Goal: Check status: Check status

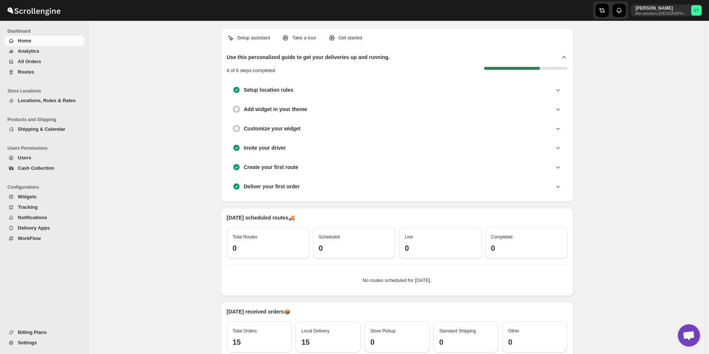
click at [35, 74] on span "Routes" at bounding box center [50, 71] width 65 height 7
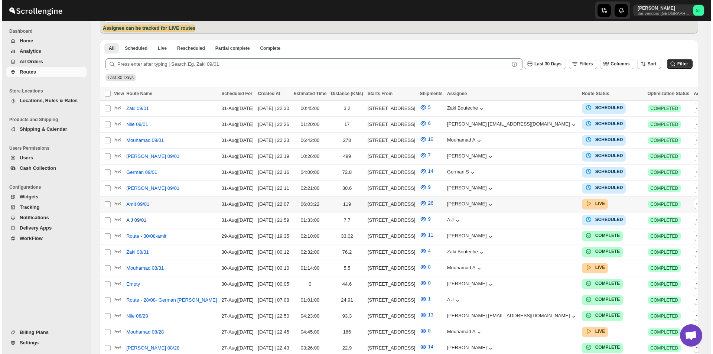
scroll to position [186, 0]
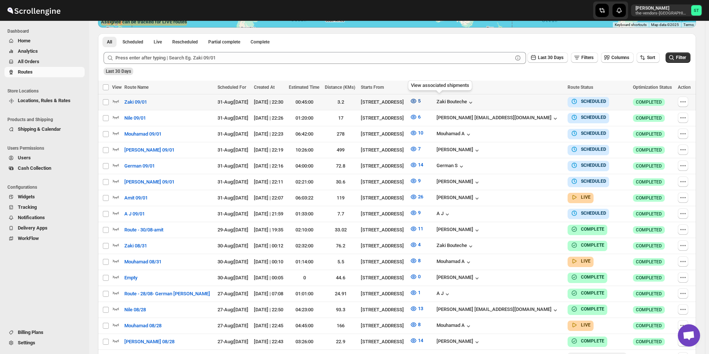
click at [417, 99] on icon "button" at bounding box center [413, 100] width 7 height 7
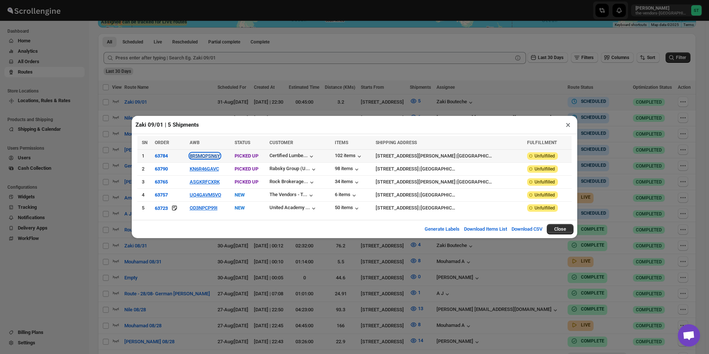
click at [220, 158] on button "8R5MQPSN6Y" at bounding box center [205, 156] width 30 height 6
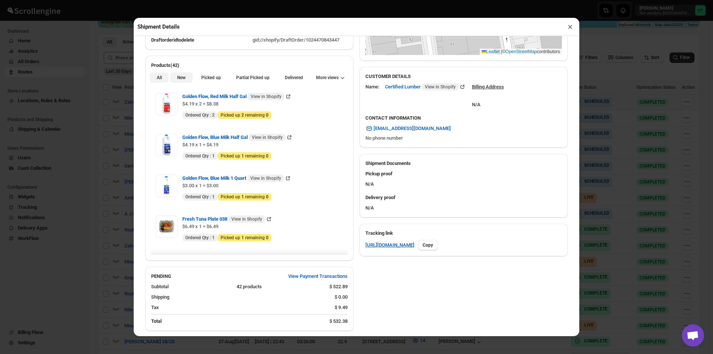
click at [183, 78] on span "New" at bounding box center [181, 78] width 9 height 6
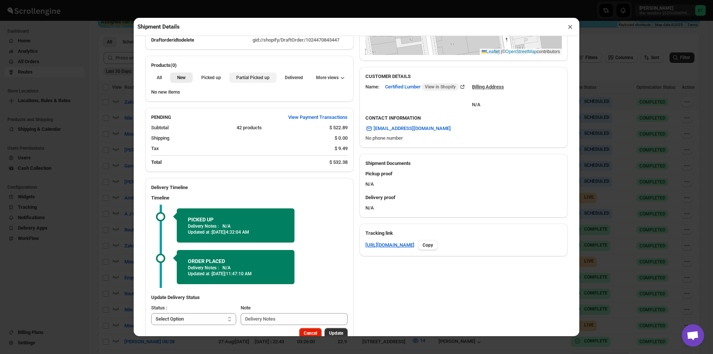
click at [232, 80] on button "Partial Picked up" at bounding box center [252, 77] width 47 height 10
click at [574, 35] on div "Shipment Details ×" at bounding box center [357, 27] width 446 height 18
click at [568, 28] on button "×" at bounding box center [570, 27] width 11 height 10
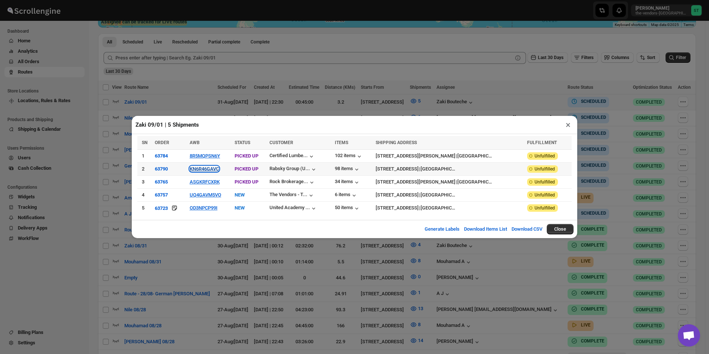
click at [212, 169] on button "KN6R46GAVC" at bounding box center [204, 169] width 29 height 6
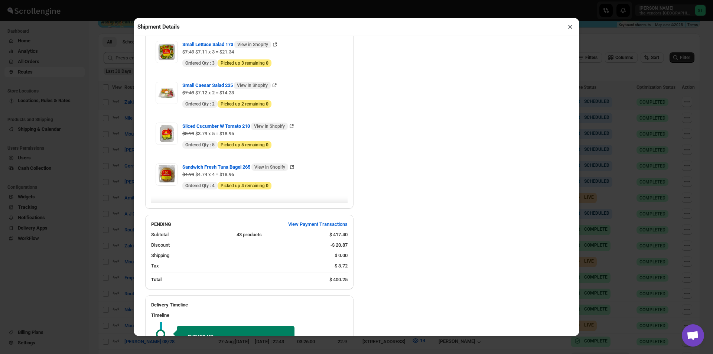
scroll to position [817, 0]
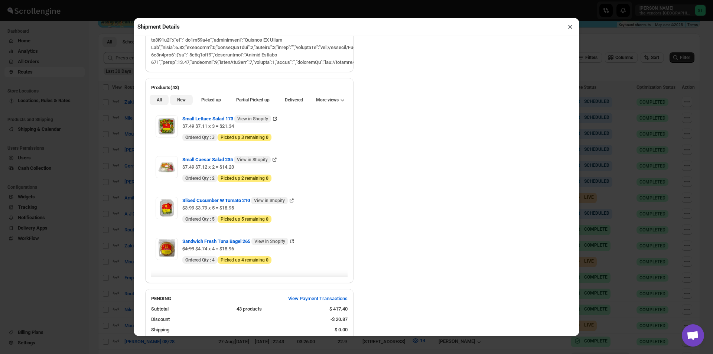
click at [183, 100] on span "New" at bounding box center [181, 100] width 9 height 6
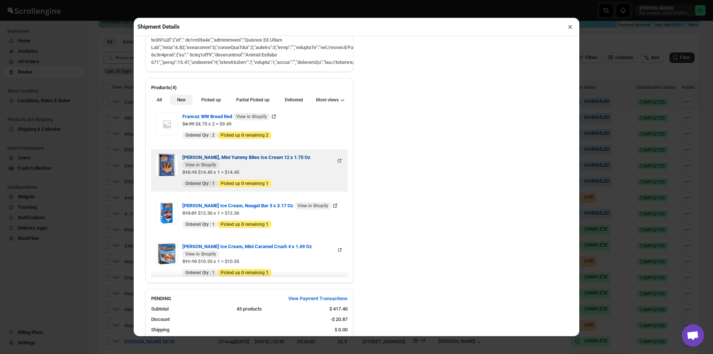
scroll to position [0, 0]
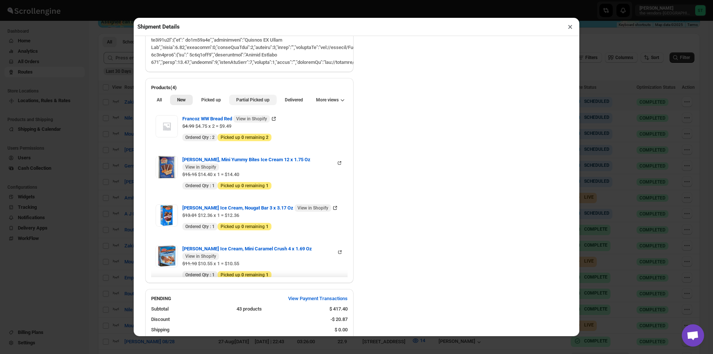
click at [254, 103] on span "Partial Picked up" at bounding box center [252, 100] width 33 height 6
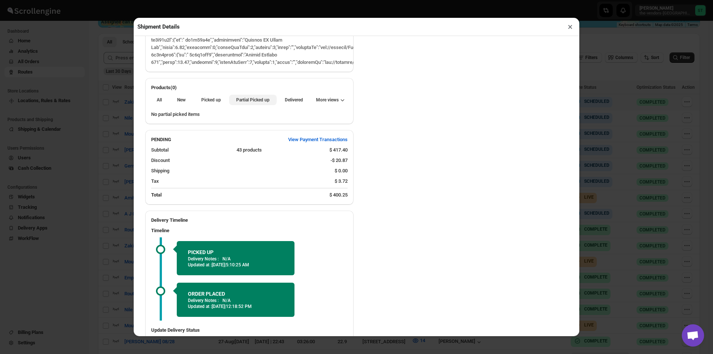
scroll to position [631, 0]
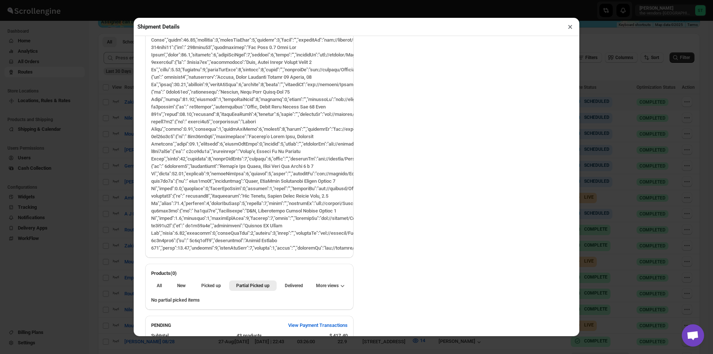
click at [573, 31] on button "×" at bounding box center [570, 27] width 11 height 10
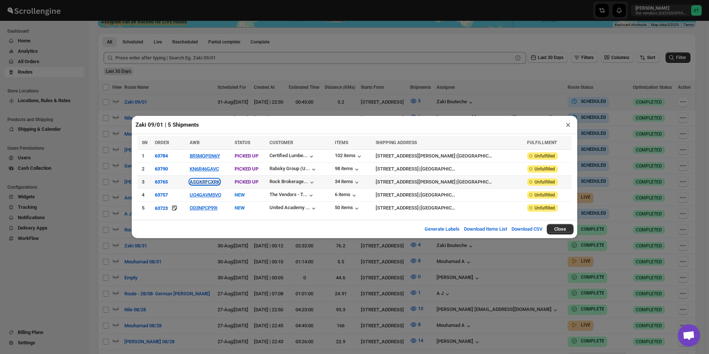
click at [220, 184] on button "ASGKRFCXRK" at bounding box center [205, 182] width 30 height 6
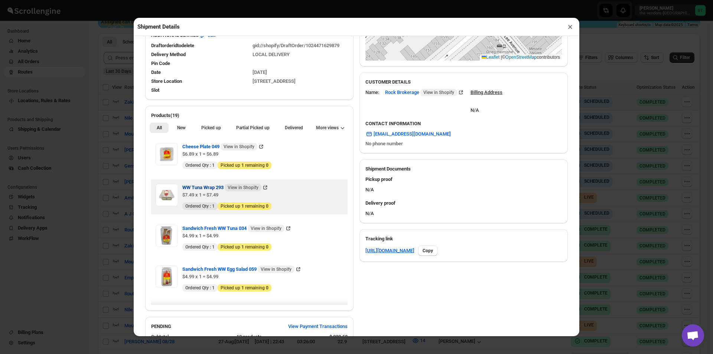
scroll to position [186, 0]
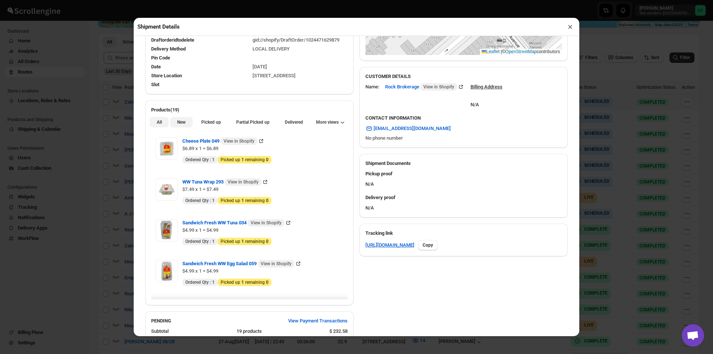
click at [181, 124] on span "New" at bounding box center [181, 122] width 9 height 6
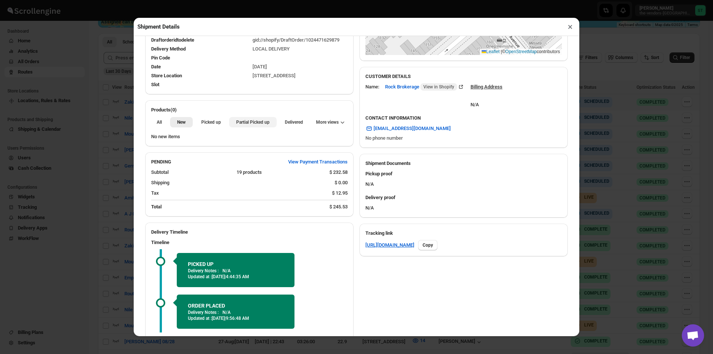
click at [250, 122] on span "Partial Picked up" at bounding box center [252, 122] width 33 height 6
click at [572, 26] on button "×" at bounding box center [570, 27] width 11 height 10
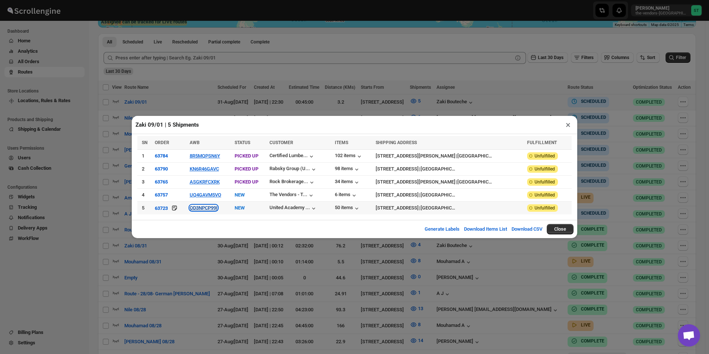
click at [215, 209] on button "OD3NPCP99I" at bounding box center [204, 208] width 28 height 6
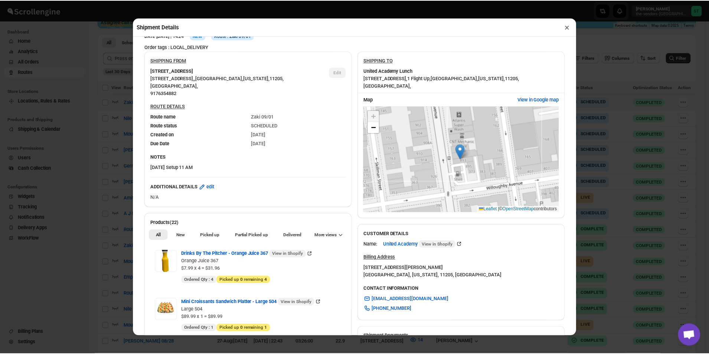
scroll to position [74, 0]
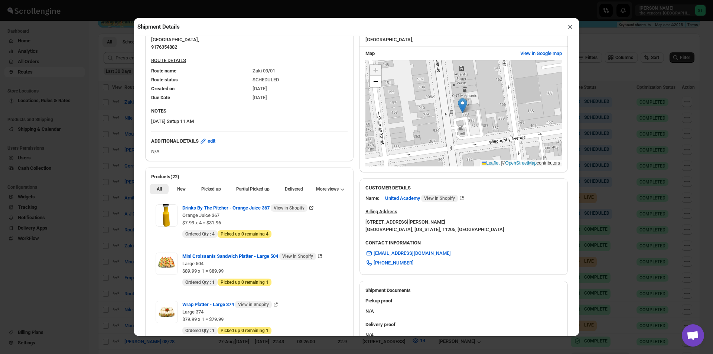
click at [569, 28] on button "×" at bounding box center [570, 27] width 11 height 10
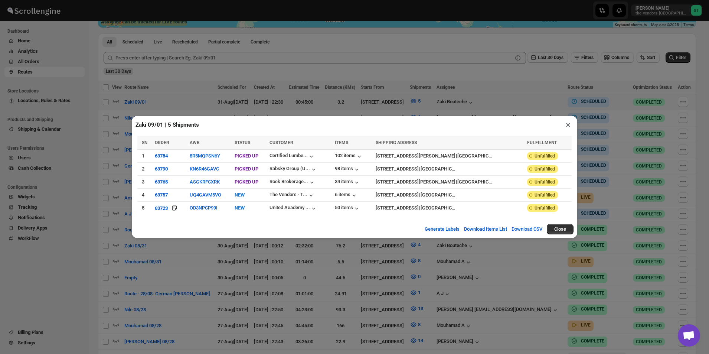
click at [569, 129] on button "×" at bounding box center [568, 125] width 11 height 10
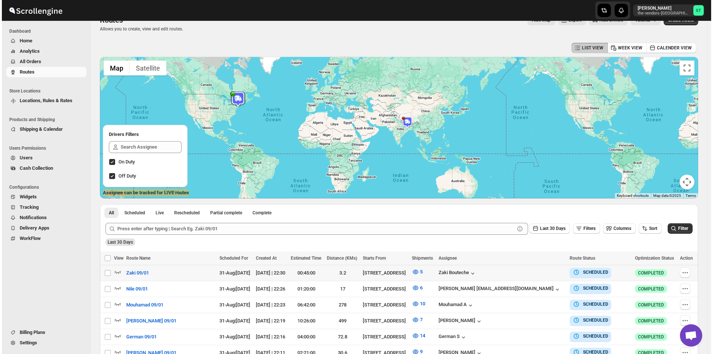
scroll to position [186, 0]
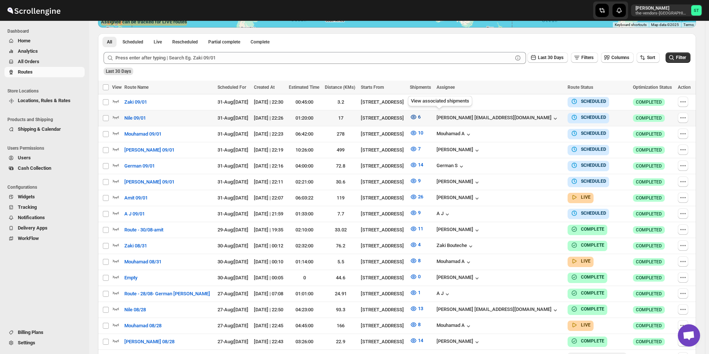
click at [417, 118] on icon "button" at bounding box center [413, 116] width 7 height 7
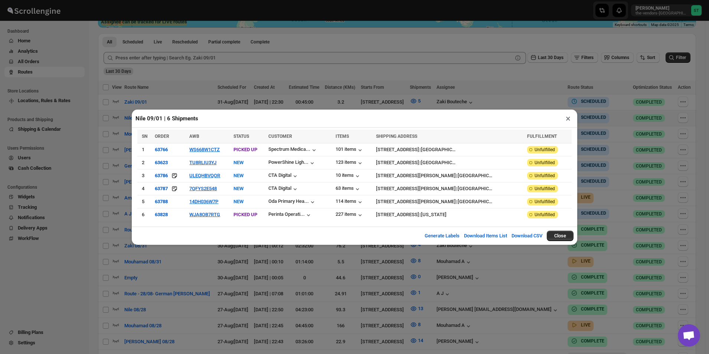
click at [569, 121] on button "×" at bounding box center [568, 118] width 11 height 10
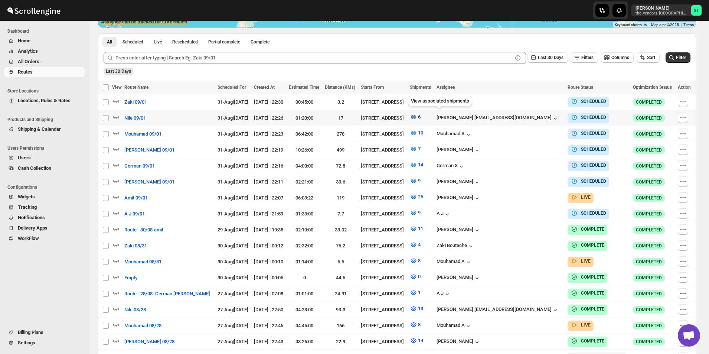
click at [417, 114] on icon "button" at bounding box center [413, 116] width 7 height 7
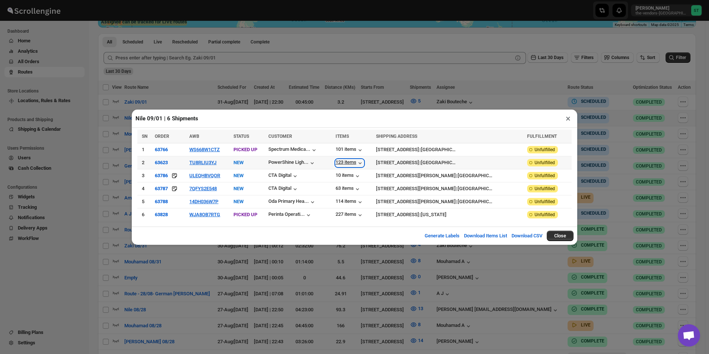
click at [352, 162] on div "123 items" at bounding box center [350, 162] width 28 height 7
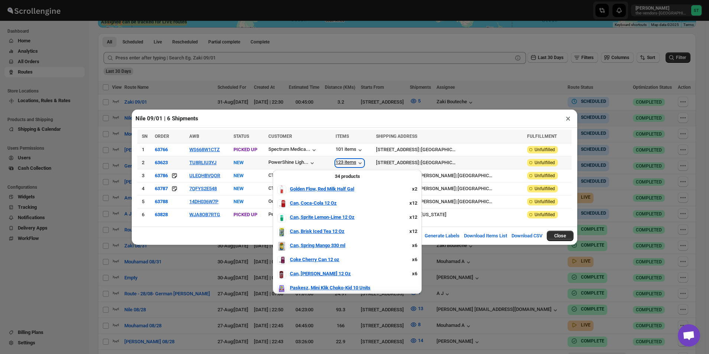
click at [352, 162] on div "123 items" at bounding box center [350, 162] width 28 height 7
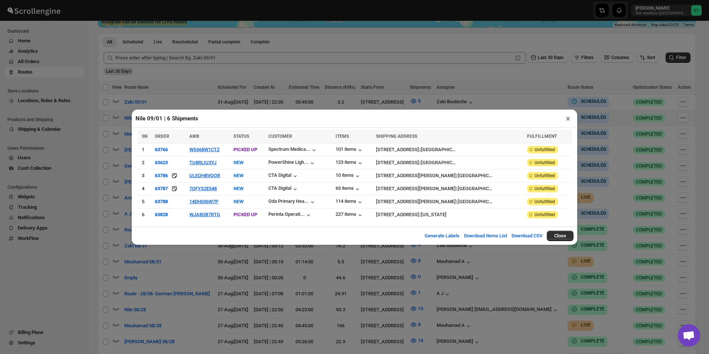
click at [566, 121] on button "×" at bounding box center [568, 118] width 11 height 10
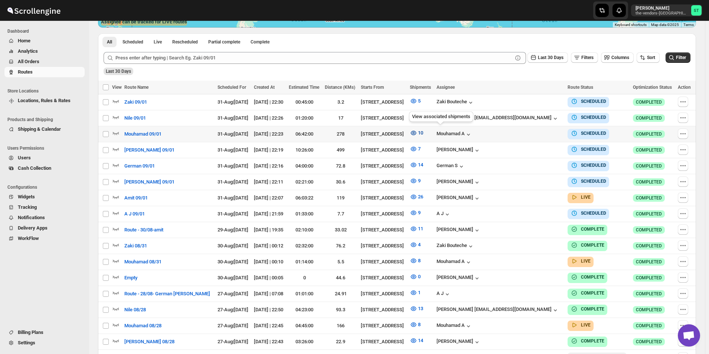
click at [417, 132] on icon "button" at bounding box center [413, 132] width 7 height 7
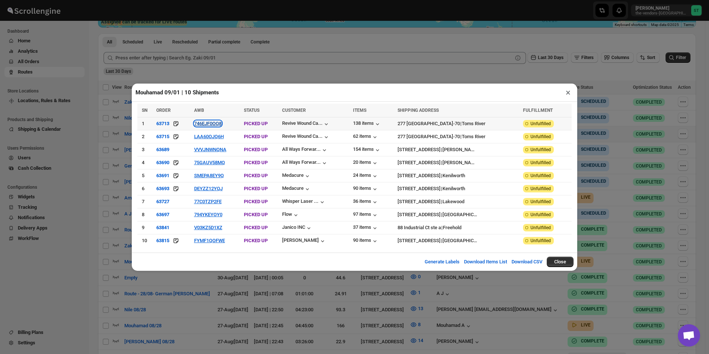
click at [217, 126] on button "746EJF0OQ8" at bounding box center [207, 124] width 27 height 6
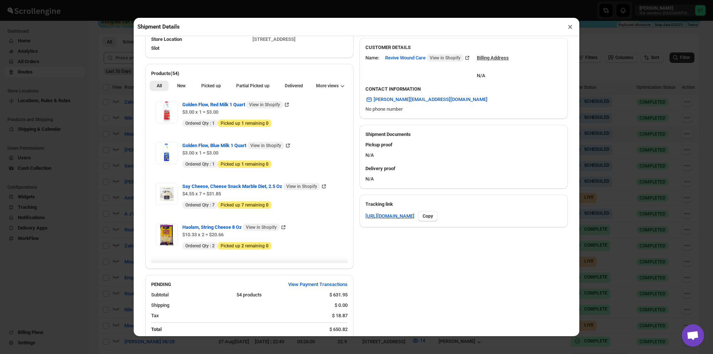
scroll to position [149, 0]
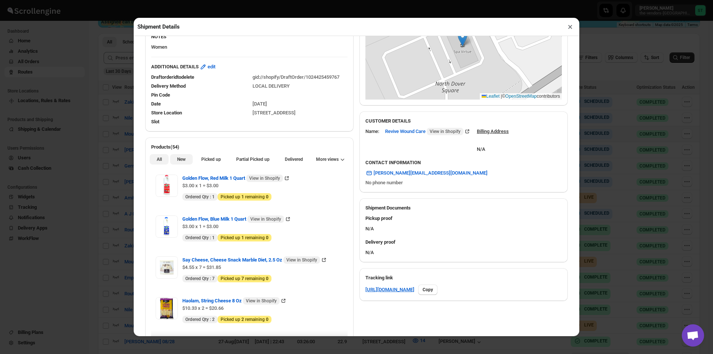
click at [181, 160] on span "New" at bounding box center [181, 159] width 9 height 6
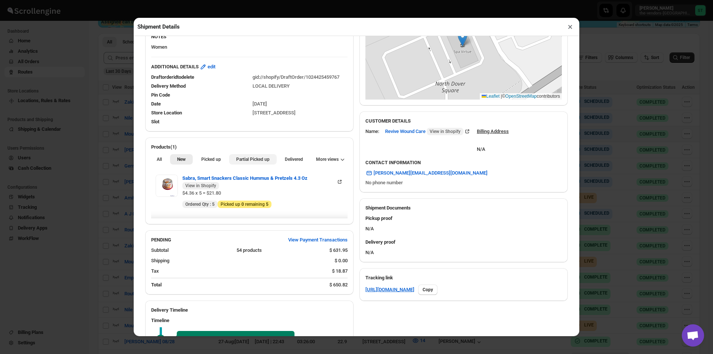
click at [258, 162] on span "Partial Picked up" at bounding box center [252, 159] width 33 height 6
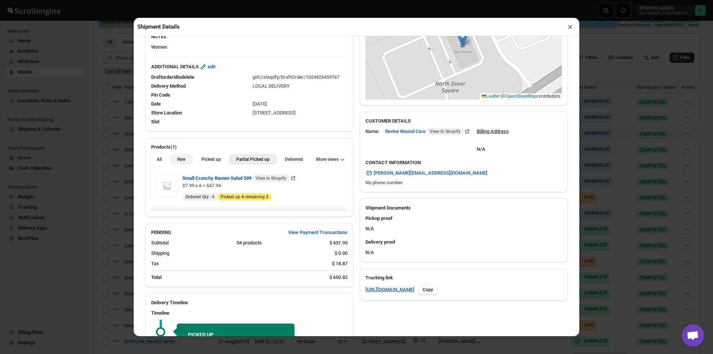
click at [186, 165] on button "New" at bounding box center [181, 159] width 22 height 10
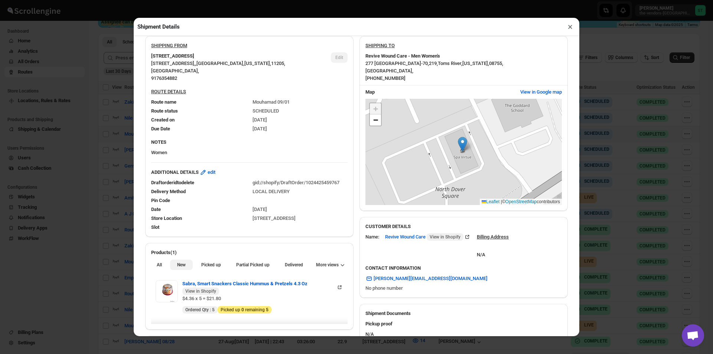
scroll to position [0, 0]
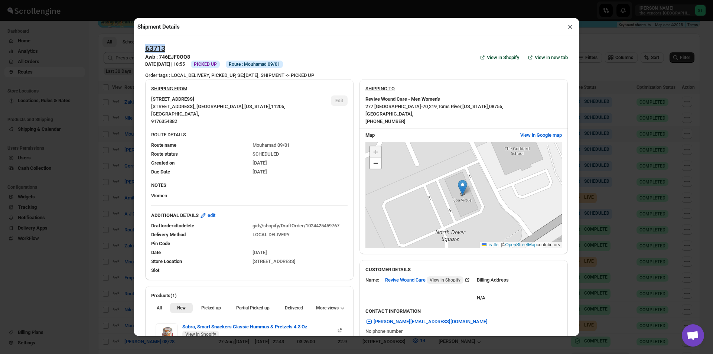
drag, startPoint x: 175, startPoint y: 49, endPoint x: 143, endPoint y: 48, distance: 32.3
click at [143, 48] on section "63713 Awb : 746EJF0OQ8 DATE [DATE] | 10:55 Info PICKED UP Info Route : [GEOGRAP…" at bounding box center [356, 341] width 435 height 607
copy h2 "63713"
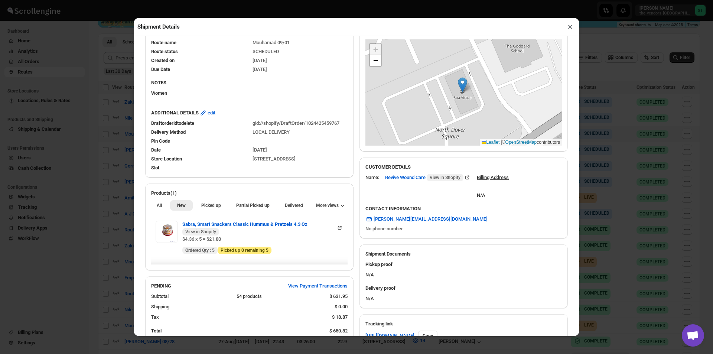
scroll to position [223, 0]
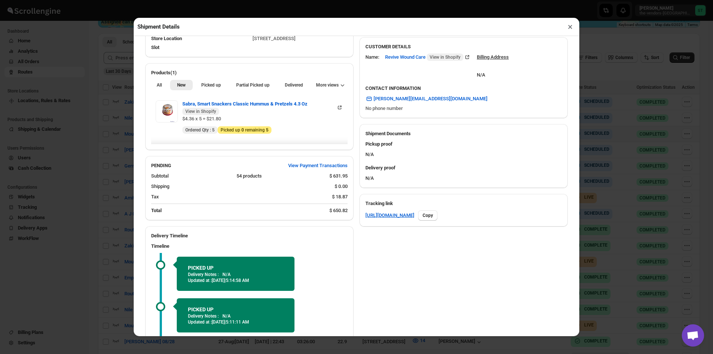
click at [570, 29] on button "×" at bounding box center [570, 27] width 11 height 10
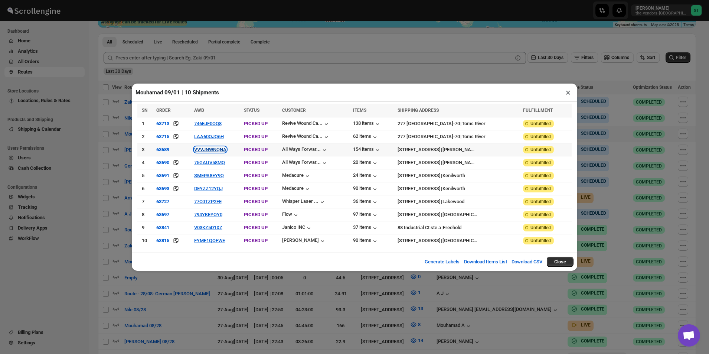
click at [207, 150] on button "VVVJNWNQNA" at bounding box center [210, 150] width 32 height 6
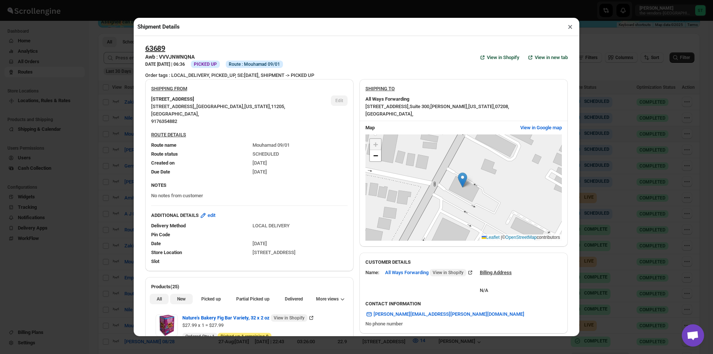
drag, startPoint x: 174, startPoint y: 299, endPoint x: 186, endPoint y: 299, distance: 12.3
click at [177, 299] on button "New" at bounding box center [181, 299] width 22 height 10
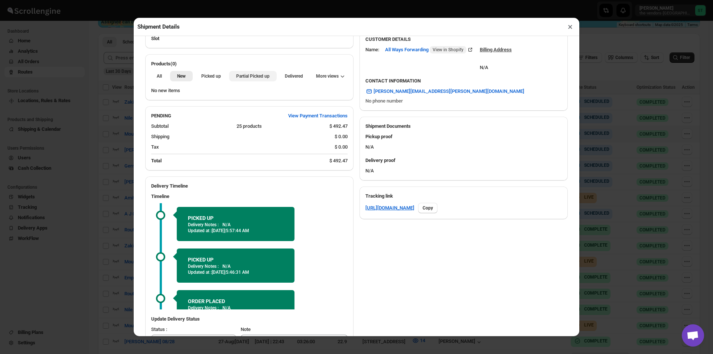
click at [237, 77] on span "Partial Picked up" at bounding box center [252, 76] width 33 height 6
click at [573, 29] on button "×" at bounding box center [570, 27] width 11 height 10
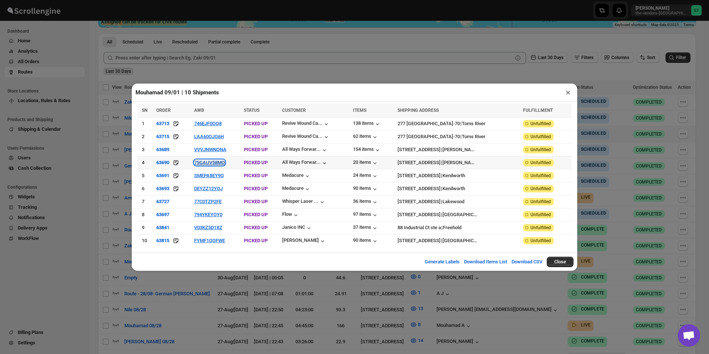
click at [205, 163] on button "75GAUV58MQ" at bounding box center [209, 163] width 31 height 6
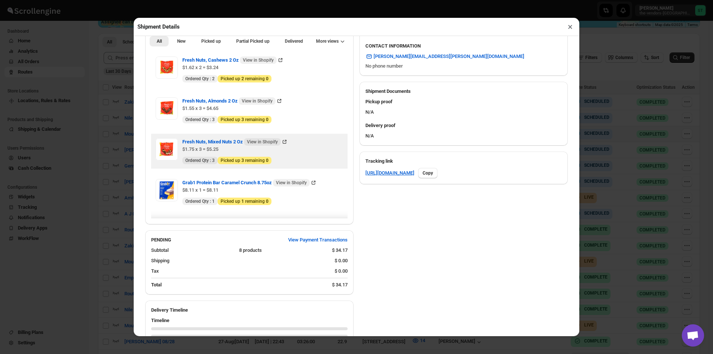
scroll to position [260, 0]
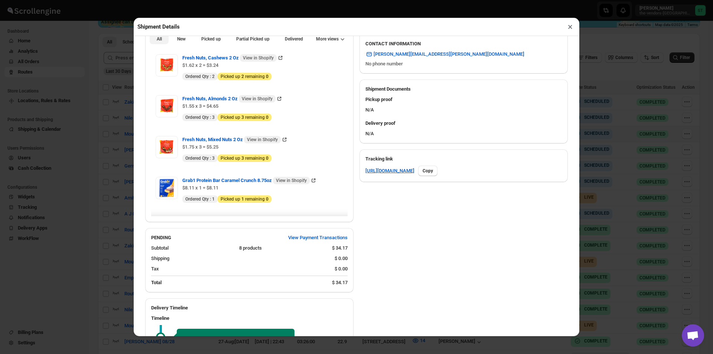
drag, startPoint x: 179, startPoint y: 41, endPoint x: 183, endPoint y: 38, distance: 4.5
click at [179, 40] on span "New" at bounding box center [181, 39] width 9 height 6
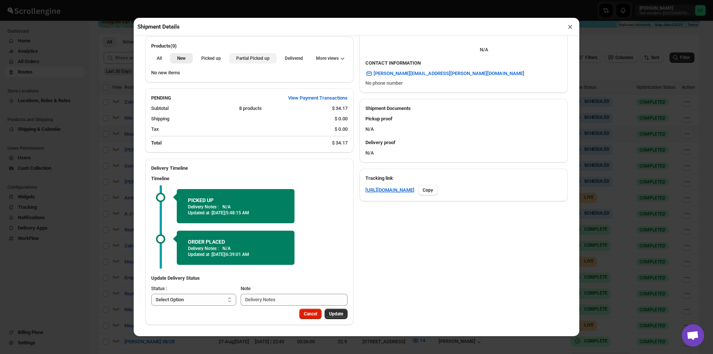
click at [236, 59] on span "Partial Picked up" at bounding box center [252, 58] width 33 height 6
click at [568, 27] on button "×" at bounding box center [570, 27] width 11 height 10
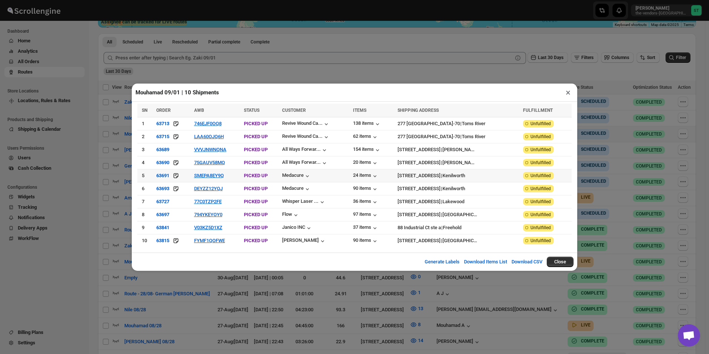
click at [208, 179] on td "SMEPA8EY9Q" at bounding box center [217, 175] width 50 height 13
click at [211, 176] on button "SMEPA8EY9Q" at bounding box center [209, 176] width 30 height 6
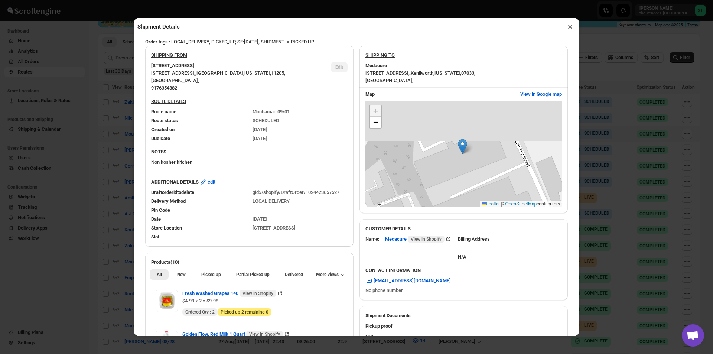
scroll to position [74, 0]
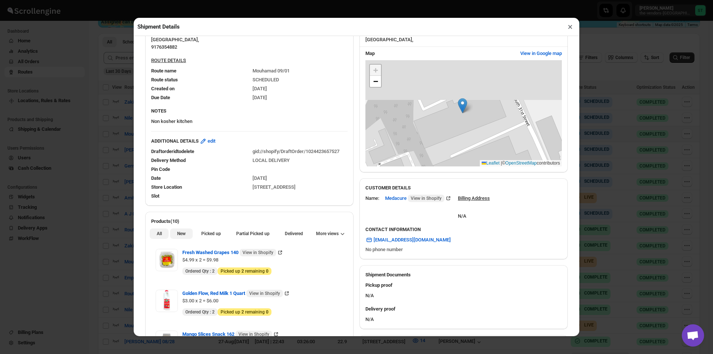
click at [188, 236] on button "New" at bounding box center [181, 233] width 22 height 10
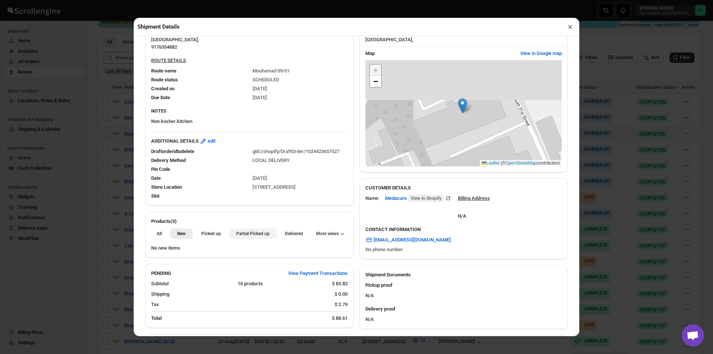
click at [236, 232] on span "Partial Picked up" at bounding box center [252, 234] width 33 height 6
click at [568, 29] on button "×" at bounding box center [570, 27] width 11 height 10
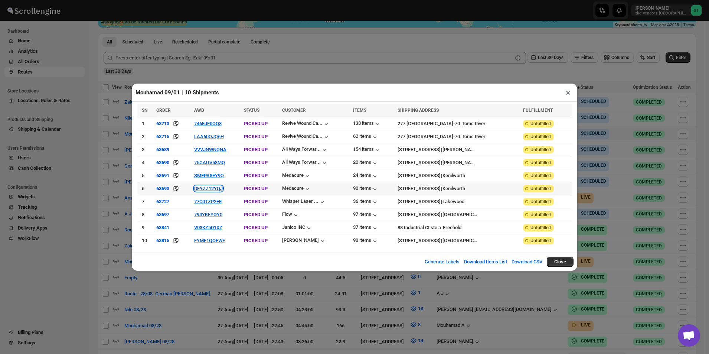
click at [206, 189] on button "DEYZZ12YQJ" at bounding box center [208, 189] width 29 height 6
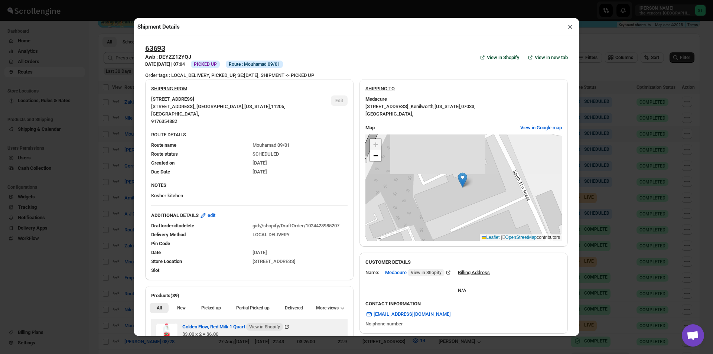
scroll to position [186, 0]
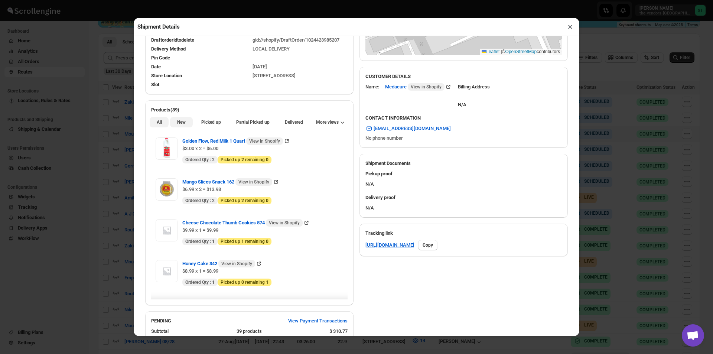
click at [179, 123] on span "New" at bounding box center [181, 122] width 9 height 6
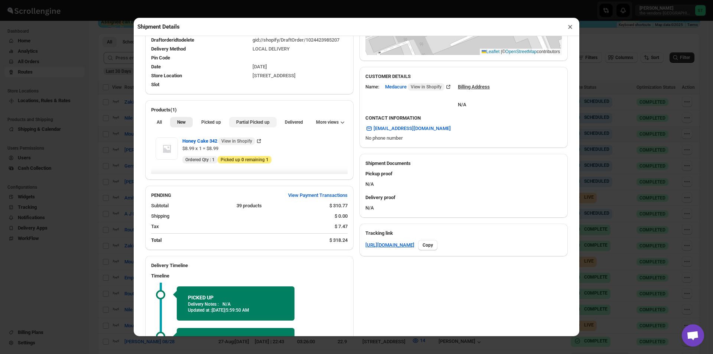
click at [264, 124] on span "Partial Picked up" at bounding box center [252, 122] width 33 height 6
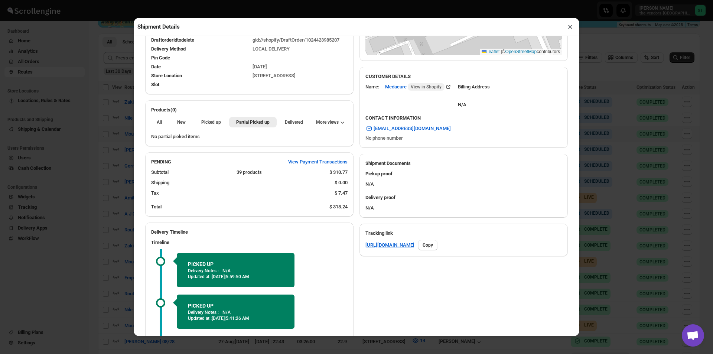
drag, startPoint x: 571, startPoint y: 29, endPoint x: 552, endPoint y: 34, distance: 20.5
click at [570, 29] on button "×" at bounding box center [570, 27] width 11 height 10
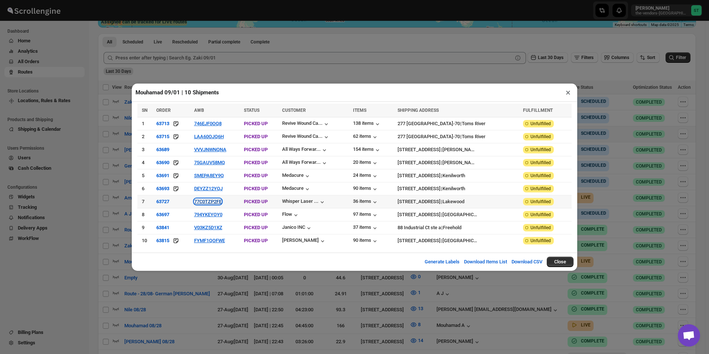
click at [209, 202] on button "77C0TZP2FE" at bounding box center [207, 202] width 27 height 6
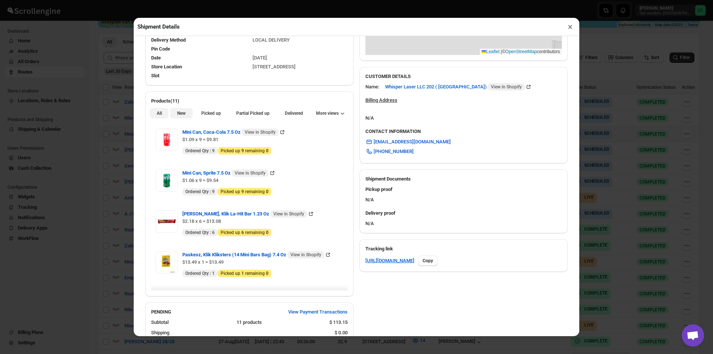
click at [173, 117] on button "New" at bounding box center [181, 113] width 22 height 10
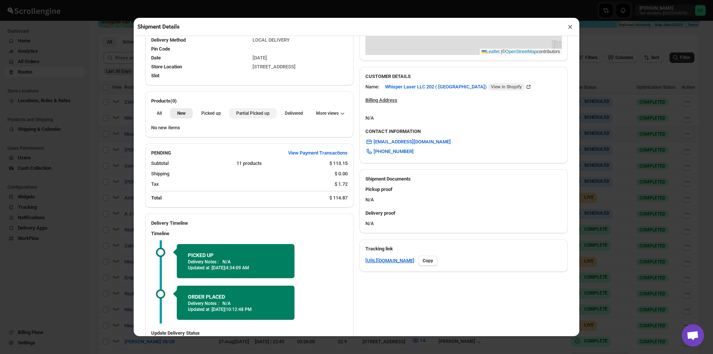
click at [249, 118] on button "Partial Picked up" at bounding box center [252, 113] width 47 height 10
click at [567, 25] on button "×" at bounding box center [570, 27] width 11 height 10
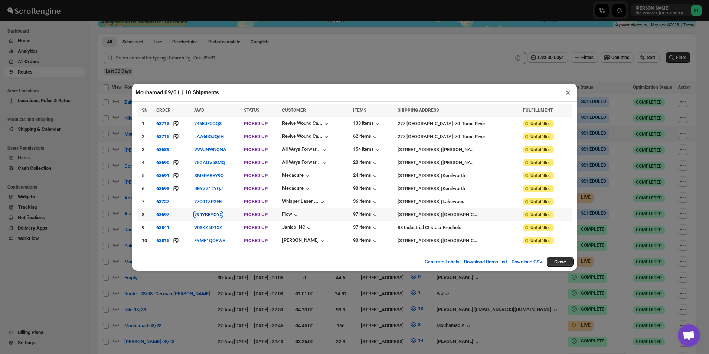
click at [212, 214] on button "794YKEYOY0" at bounding box center [208, 215] width 28 height 6
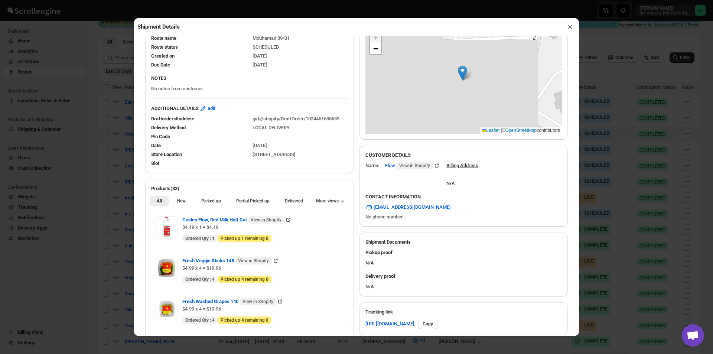
scroll to position [111, 0]
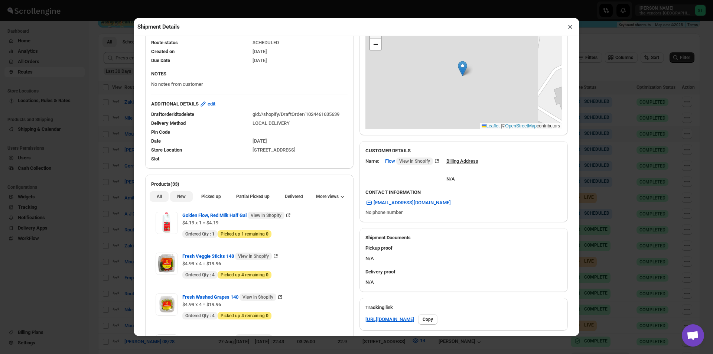
click at [177, 199] on span "New" at bounding box center [181, 197] width 9 height 6
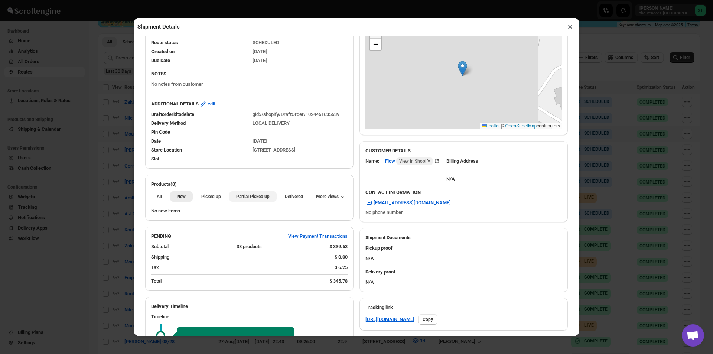
click at [252, 199] on span "Partial Picked up" at bounding box center [252, 197] width 33 height 6
click at [568, 30] on button "×" at bounding box center [570, 27] width 11 height 10
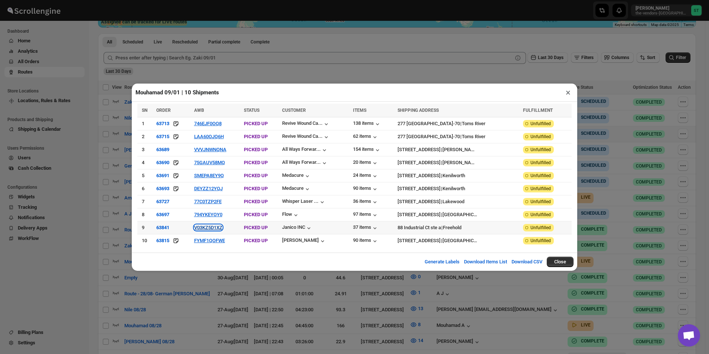
click at [211, 229] on button "V03KZ5D1XZ" at bounding box center [208, 228] width 28 height 6
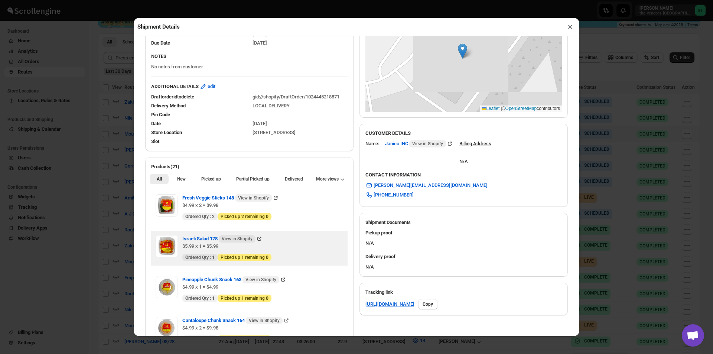
scroll to position [149, 0]
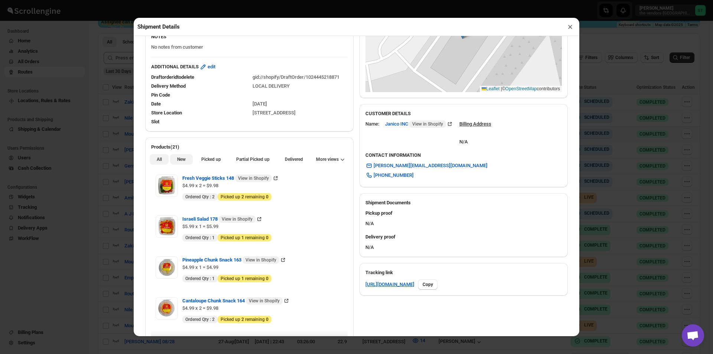
click at [178, 162] on span "New" at bounding box center [181, 159] width 9 height 6
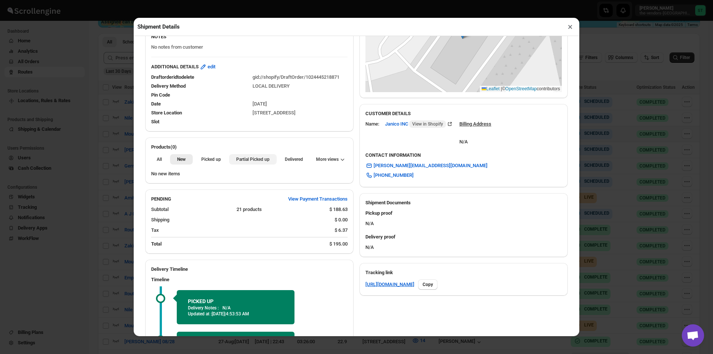
click at [260, 162] on span "Partial Picked up" at bounding box center [252, 159] width 33 height 6
click at [569, 29] on button "×" at bounding box center [570, 27] width 11 height 10
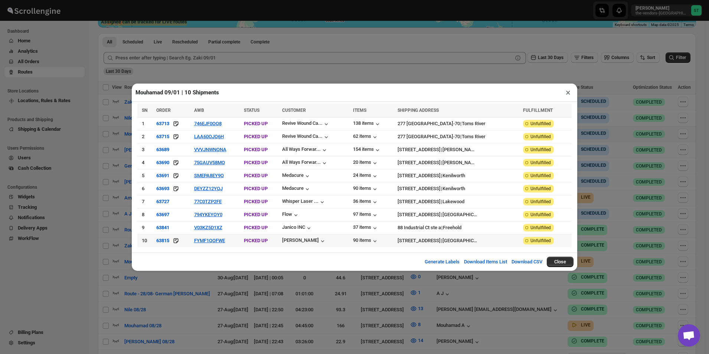
click at [208, 235] on td "FYMF1QOFWE" at bounding box center [217, 240] width 50 height 13
click at [208, 240] on button "FYMF1QOFWE" at bounding box center [209, 241] width 31 height 6
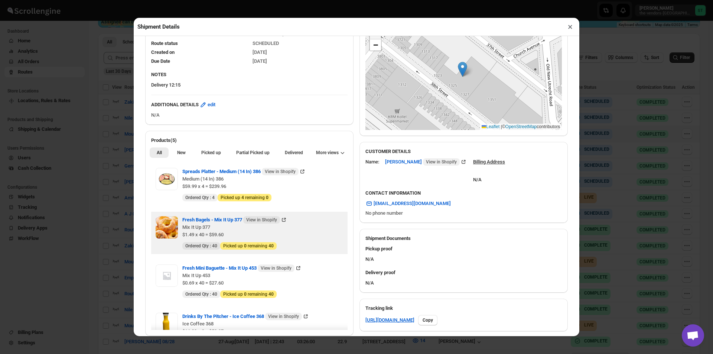
scroll to position [186, 0]
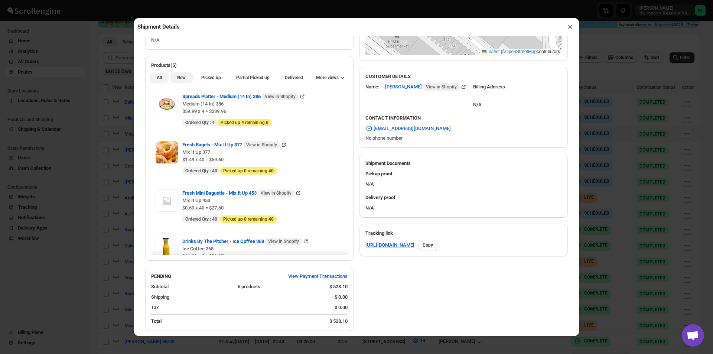
click at [183, 83] on button "New" at bounding box center [181, 77] width 22 height 10
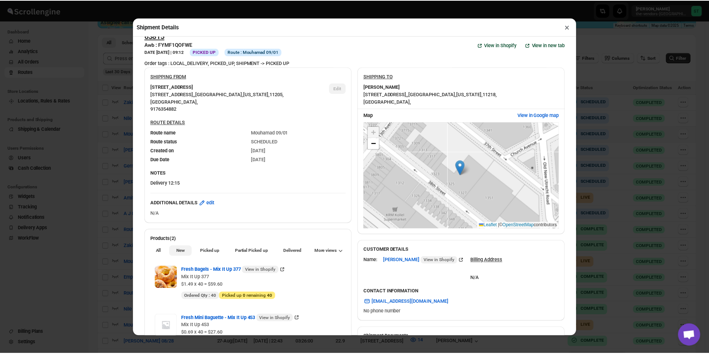
scroll to position [0, 0]
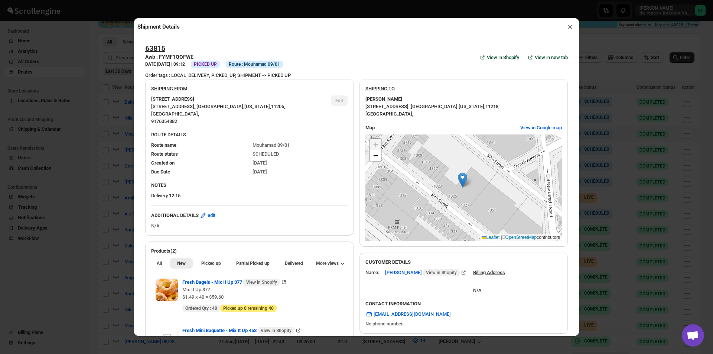
click at [570, 30] on button "×" at bounding box center [570, 27] width 11 height 10
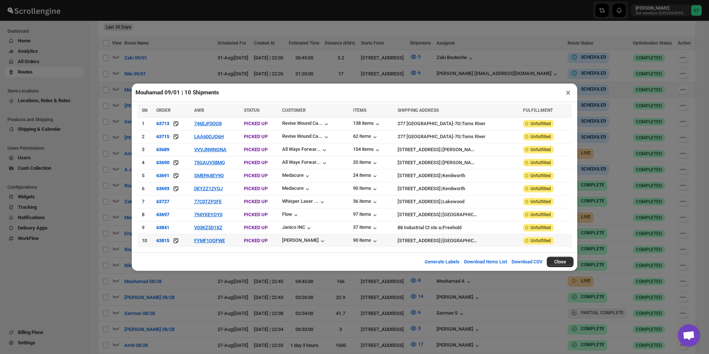
scroll to position [291, 0]
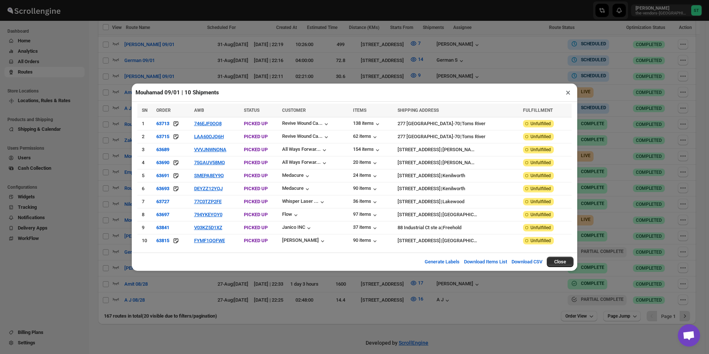
click at [566, 95] on button "×" at bounding box center [568, 92] width 11 height 10
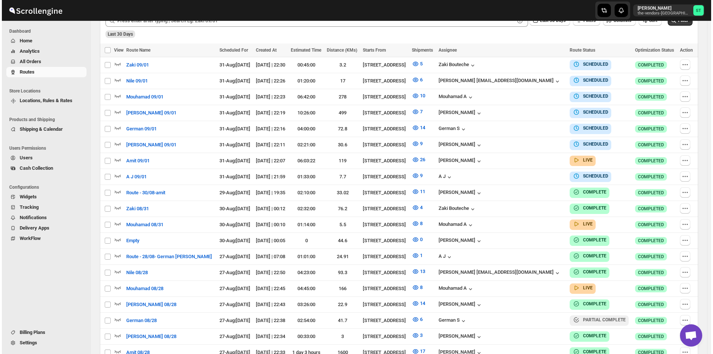
scroll to position [186, 0]
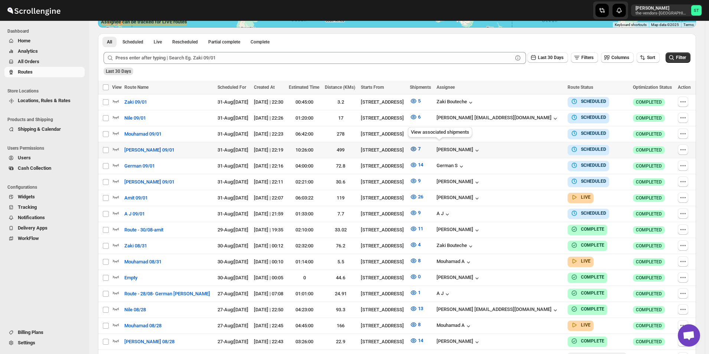
click at [417, 147] on icon "button" at bounding box center [413, 148] width 7 height 7
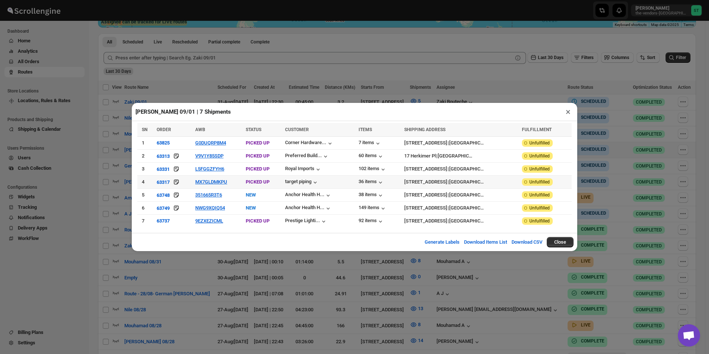
click at [209, 178] on td "MX7GLDMKPU" at bounding box center [218, 182] width 51 height 13
click at [208, 182] on button "MX7GLDMKPU" at bounding box center [211, 182] width 32 height 6
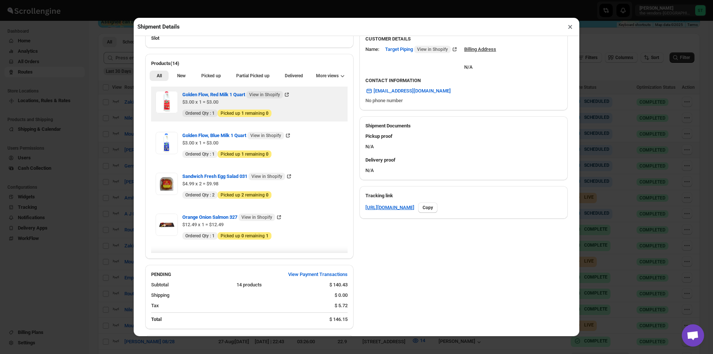
scroll to position [223, 0]
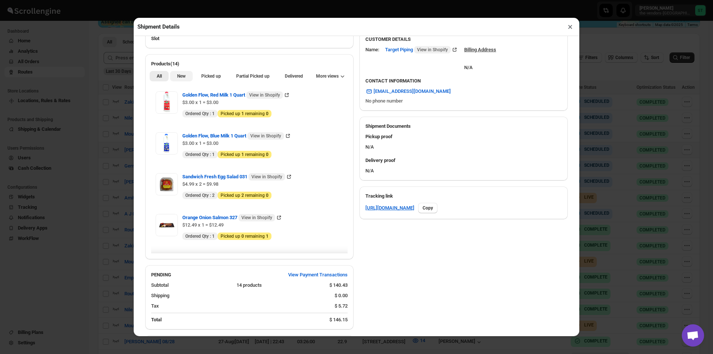
drag, startPoint x: 178, startPoint y: 69, endPoint x: 179, endPoint y: 78, distance: 8.2
click at [178, 73] on div "All New Picked up Partial Picked up Partial delivered Delivered Returned More v…" at bounding box center [249, 76] width 208 height 16
click at [179, 79] on span "New" at bounding box center [181, 76] width 9 height 6
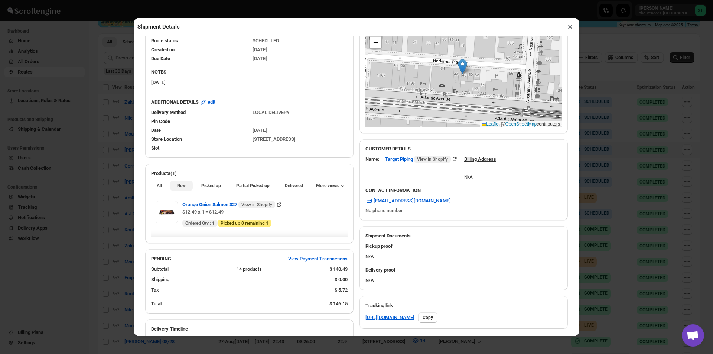
scroll to position [149, 0]
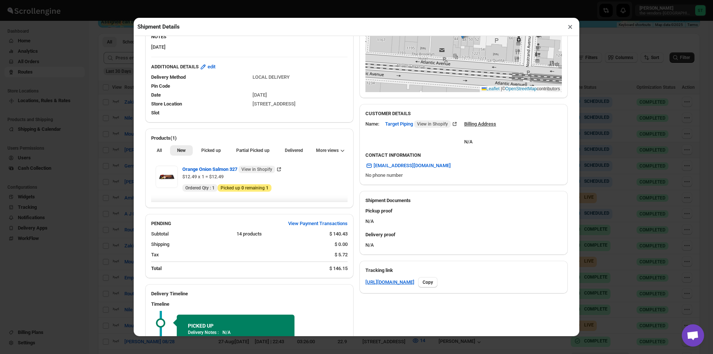
click at [570, 30] on button "×" at bounding box center [570, 27] width 11 height 10
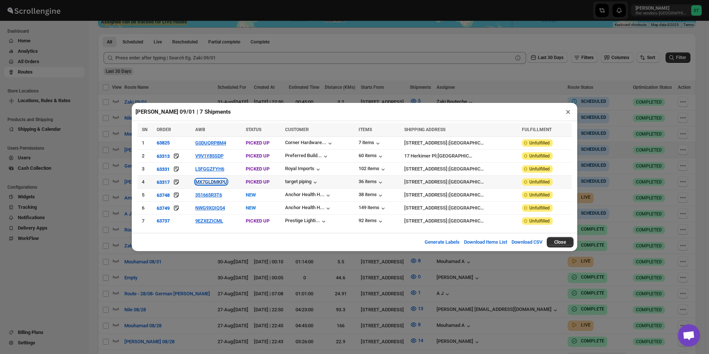
click at [222, 182] on button "MX7GLDMKPU" at bounding box center [211, 182] width 32 height 6
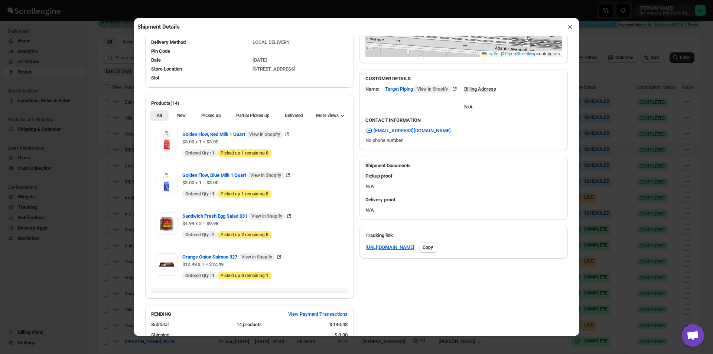
scroll to position [111, 0]
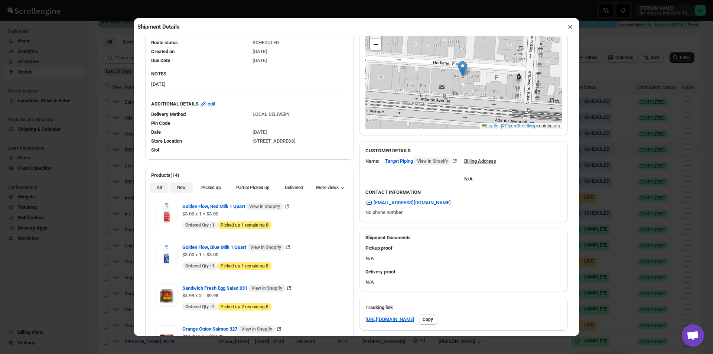
click at [183, 187] on span "New" at bounding box center [181, 188] width 9 height 6
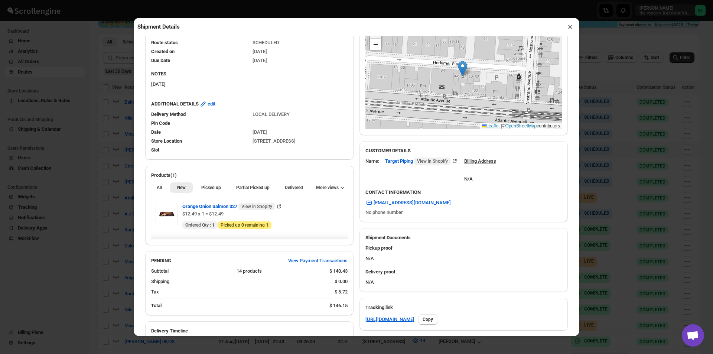
click at [571, 29] on button "×" at bounding box center [570, 27] width 11 height 10
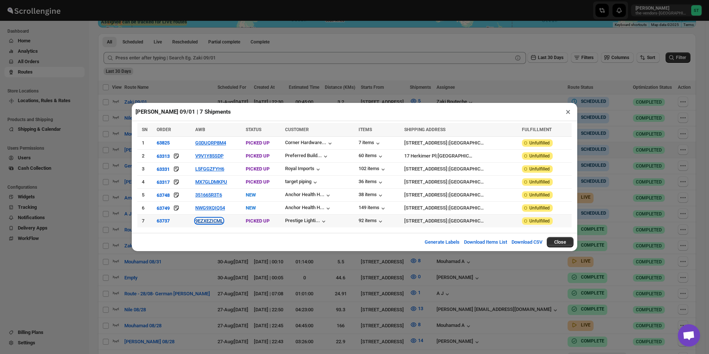
click at [209, 221] on button "9EZXEZICML" at bounding box center [209, 221] width 28 height 6
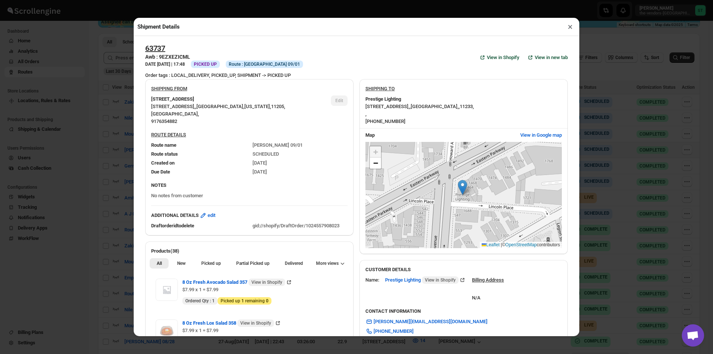
scroll to position [186, 0]
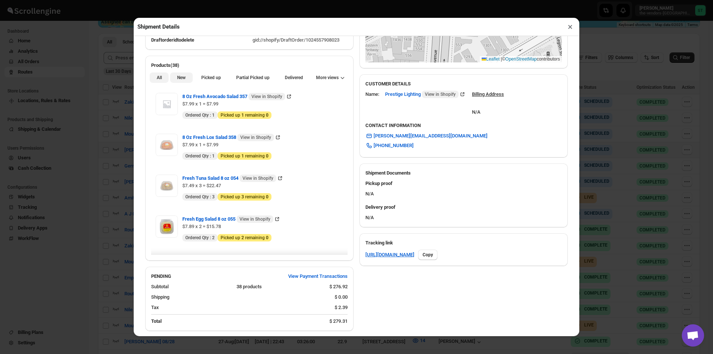
click at [177, 77] on span "New" at bounding box center [181, 78] width 9 height 6
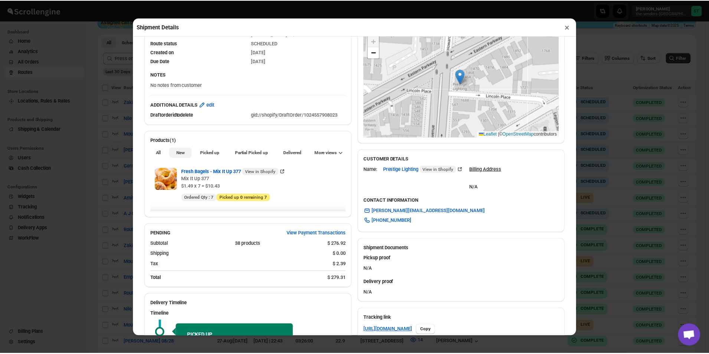
scroll to position [111, 0]
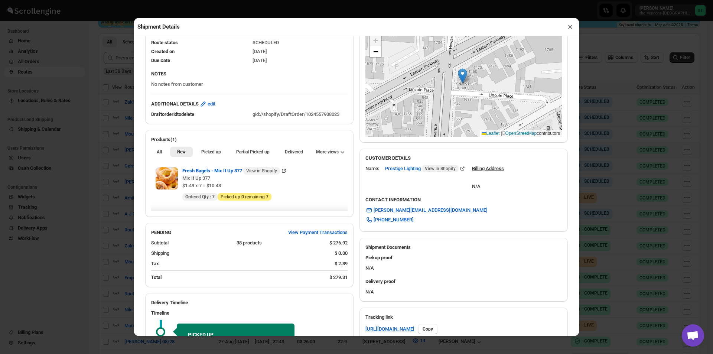
click at [570, 31] on button "×" at bounding box center [570, 27] width 11 height 10
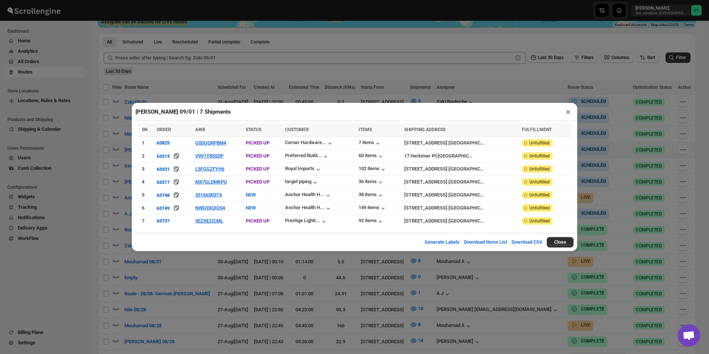
click at [565, 115] on button "×" at bounding box center [568, 112] width 11 height 10
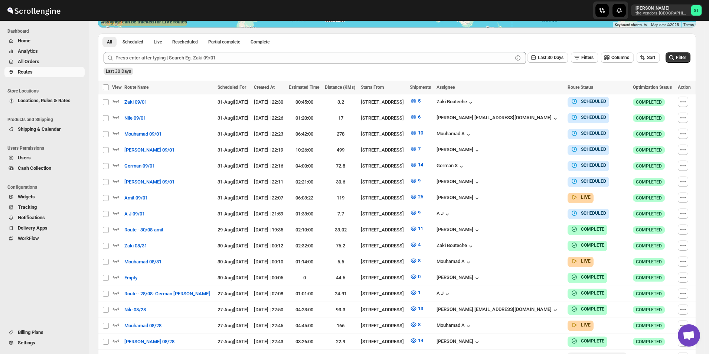
click at [32, 72] on span "Routes" at bounding box center [25, 72] width 15 height 6
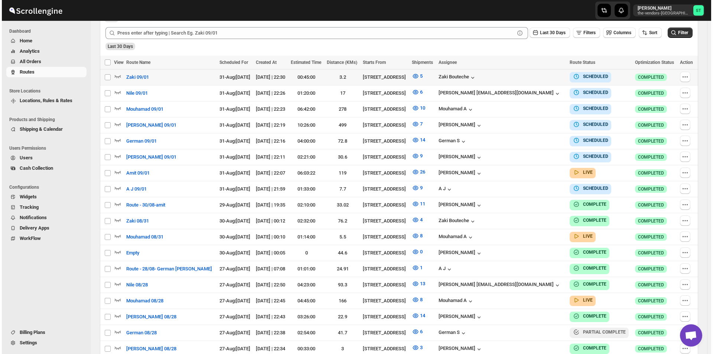
scroll to position [146, 0]
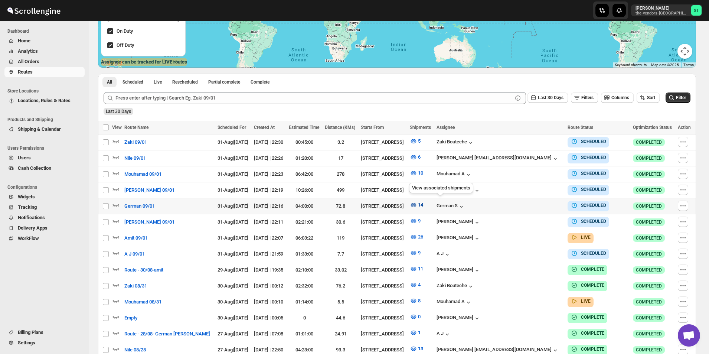
click at [415, 204] on icon "button" at bounding box center [414, 205] width 2 height 2
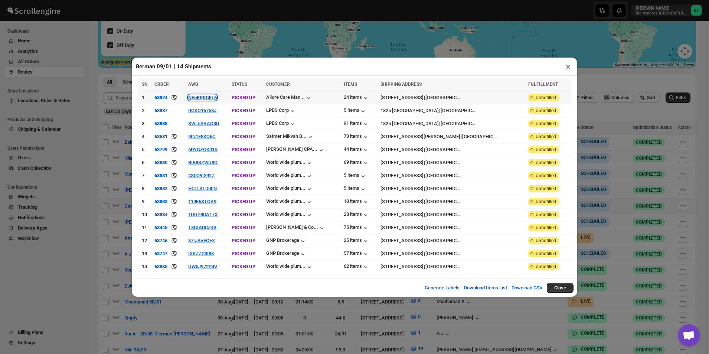
click at [214, 100] on button "NE5KRRGFL6" at bounding box center [202, 98] width 29 height 6
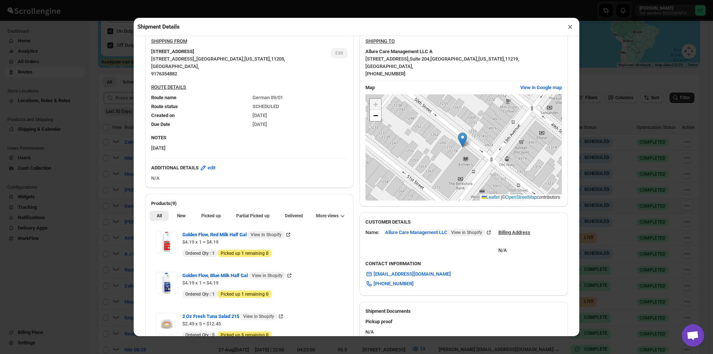
scroll to position [111, 0]
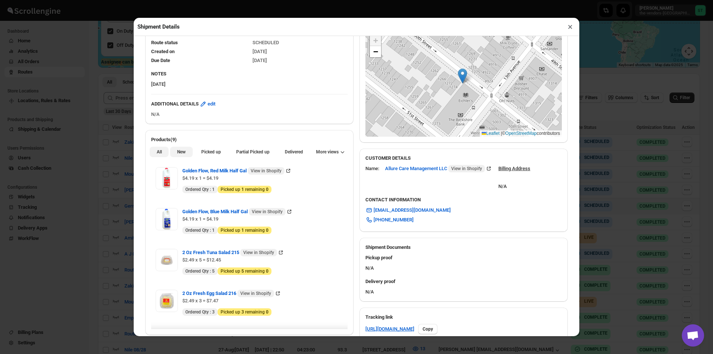
click at [177, 155] on span "New" at bounding box center [181, 152] width 9 height 6
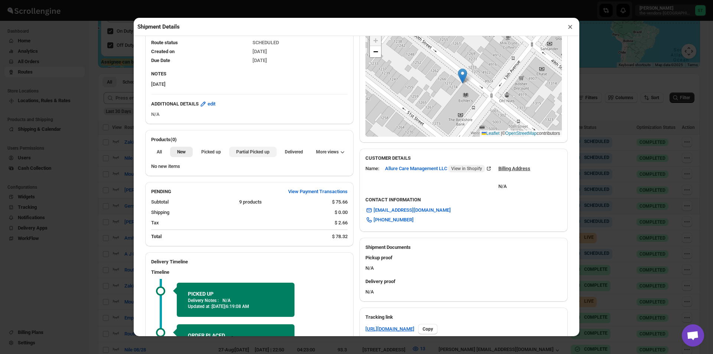
click at [253, 155] on span "Partial Picked up" at bounding box center [252, 152] width 33 height 6
click at [569, 29] on button "×" at bounding box center [570, 27] width 11 height 10
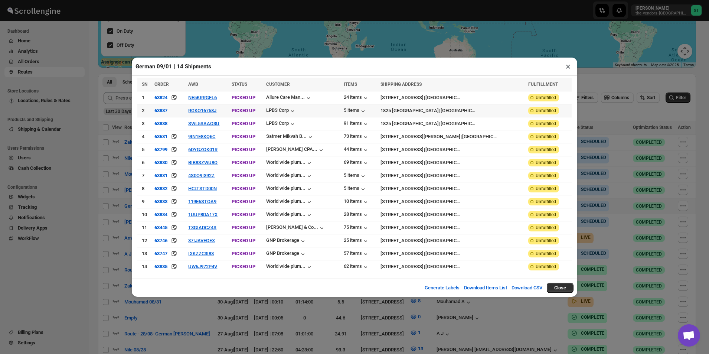
click at [214, 117] on td "RGKO16758J" at bounding box center [207, 110] width 43 height 13
click at [214, 113] on button "RGKO16758J" at bounding box center [202, 111] width 28 height 6
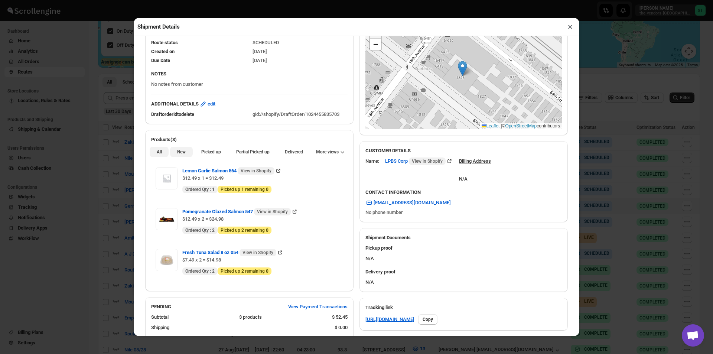
click at [177, 150] on span "New" at bounding box center [181, 152] width 9 height 6
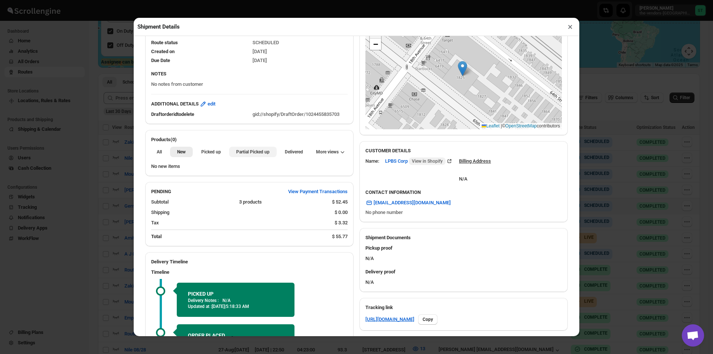
click at [243, 151] on span "Partial Picked up" at bounding box center [252, 152] width 33 height 6
click at [573, 29] on button "×" at bounding box center [570, 27] width 11 height 10
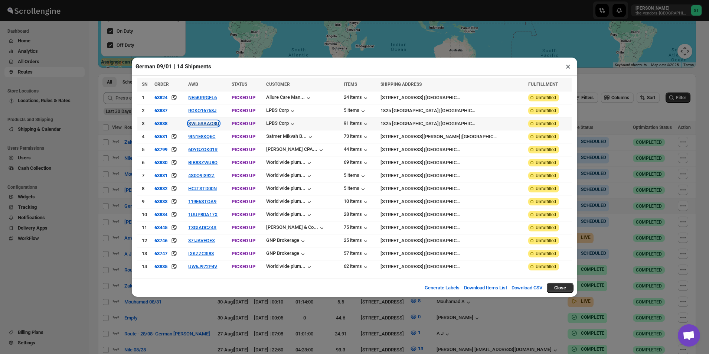
click at [218, 125] on button "SWL5SAAO3U" at bounding box center [203, 124] width 31 height 6
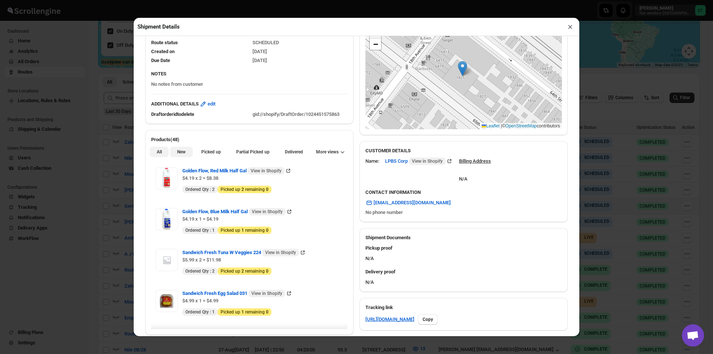
click at [181, 153] on span "New" at bounding box center [181, 152] width 9 height 6
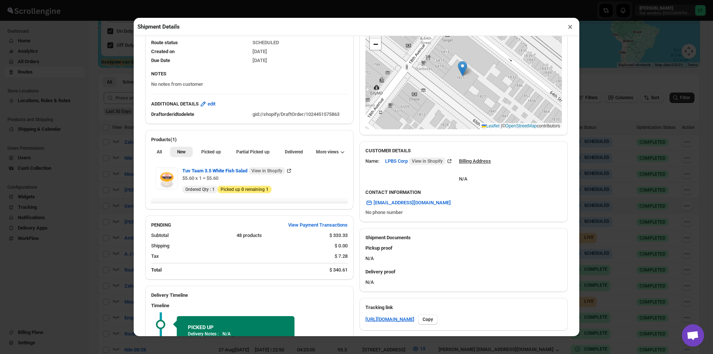
click at [569, 32] on button "×" at bounding box center [570, 27] width 11 height 10
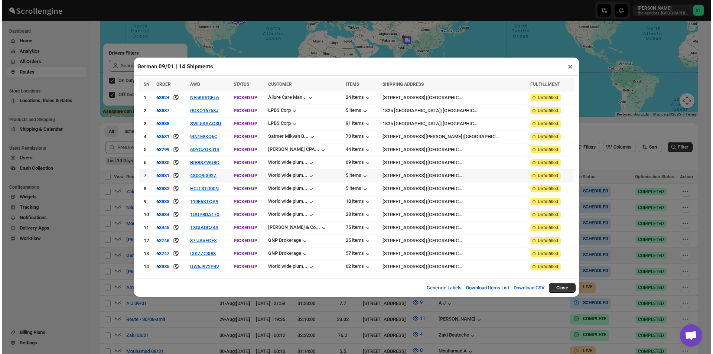
scroll to position [108, 0]
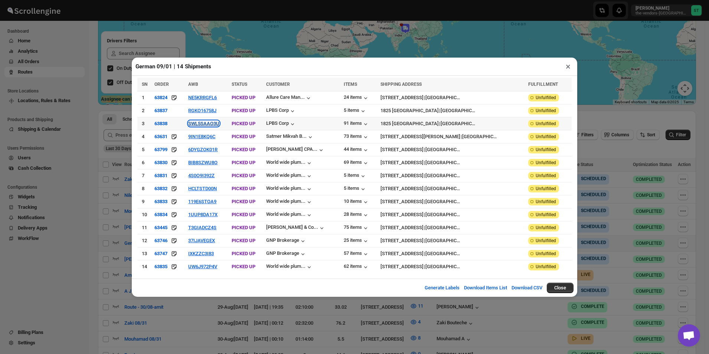
click at [205, 125] on button "SWL5SAAO3U" at bounding box center [203, 124] width 31 height 6
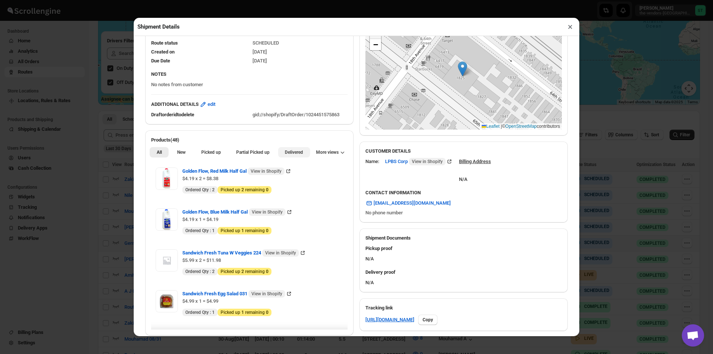
scroll to position [111, 0]
click at [176, 157] on button "New" at bounding box center [181, 152] width 22 height 10
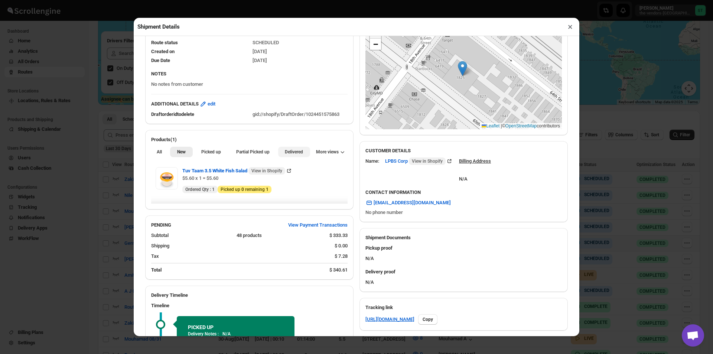
click at [287, 157] on button "Delivered" at bounding box center [294, 152] width 32 height 10
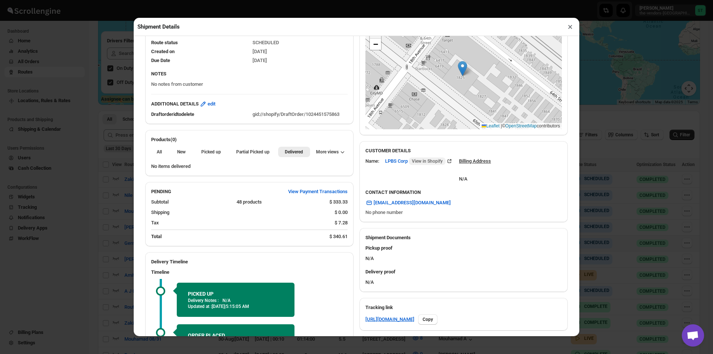
click at [568, 26] on button "×" at bounding box center [570, 27] width 11 height 10
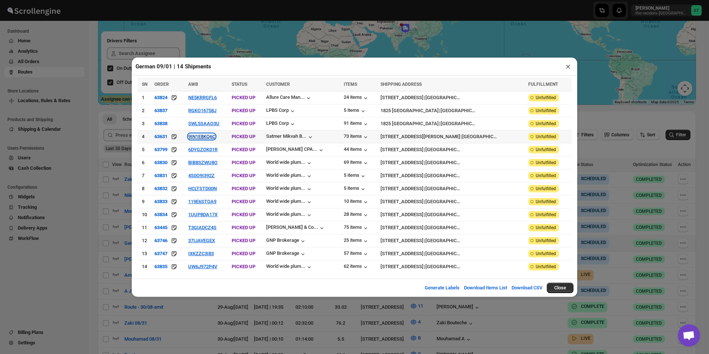
click at [208, 137] on button "9IN1E8KQ6C" at bounding box center [201, 137] width 27 height 6
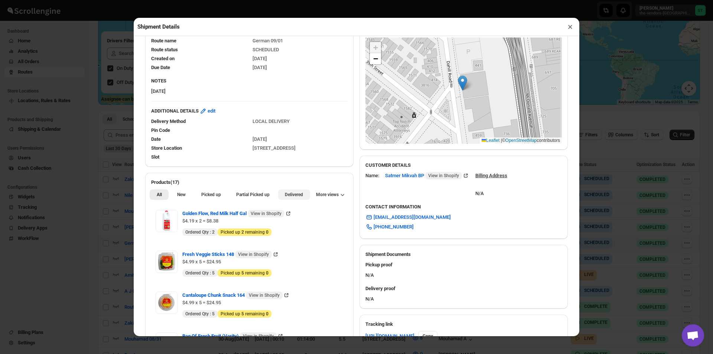
scroll to position [149, 0]
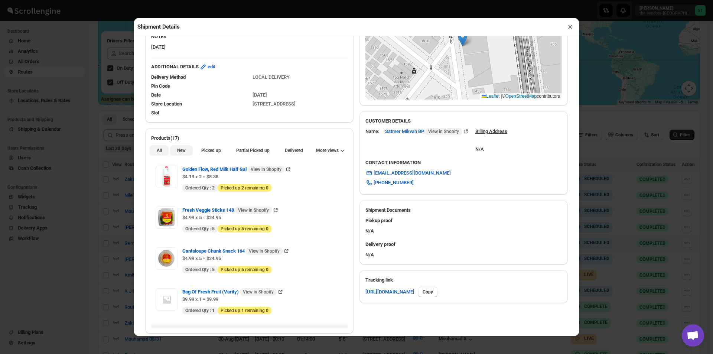
click at [175, 149] on button "New" at bounding box center [181, 150] width 22 height 10
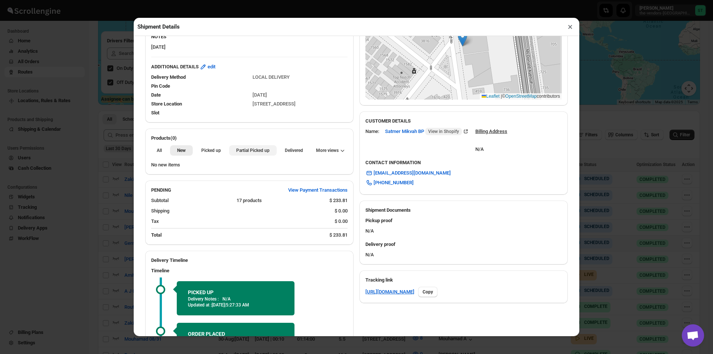
click at [251, 153] on span "Partial Picked up" at bounding box center [252, 150] width 33 height 6
click at [565, 27] on button "×" at bounding box center [570, 27] width 11 height 10
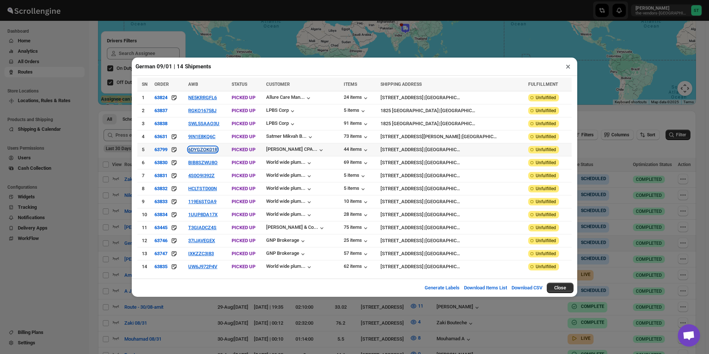
click at [214, 152] on button "6DYGZOK01R" at bounding box center [202, 150] width 29 height 6
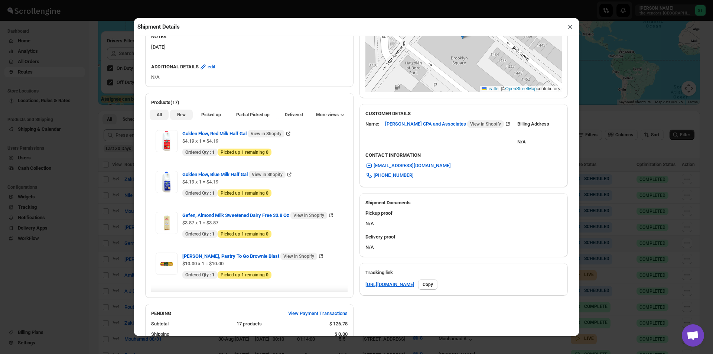
click at [174, 116] on button "New" at bounding box center [181, 115] width 22 height 10
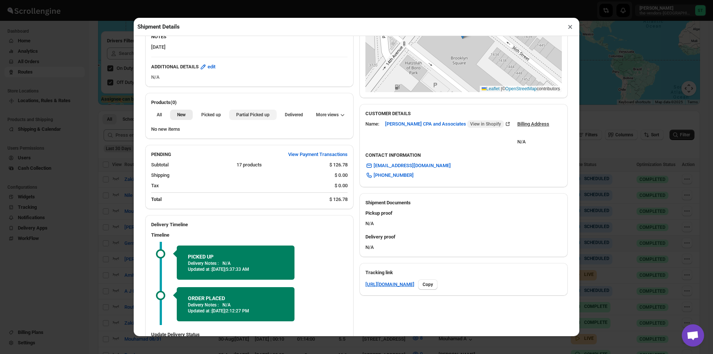
click at [250, 116] on span "Partial Picked up" at bounding box center [252, 115] width 33 height 6
click at [572, 30] on button "×" at bounding box center [570, 27] width 11 height 10
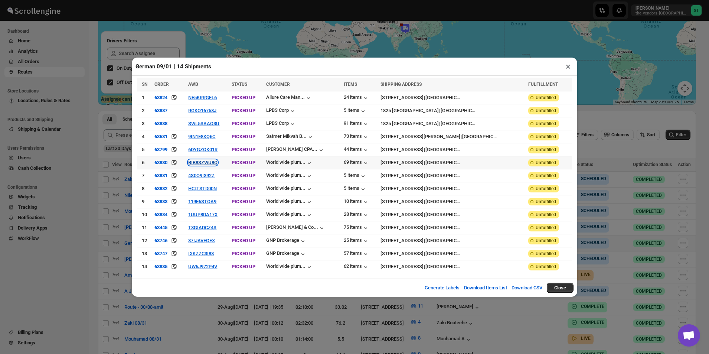
click at [214, 163] on button "BIB8SZWU8O" at bounding box center [202, 163] width 29 height 6
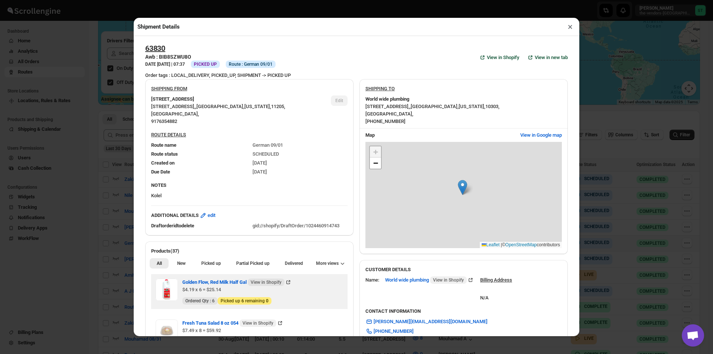
scroll to position [111, 0]
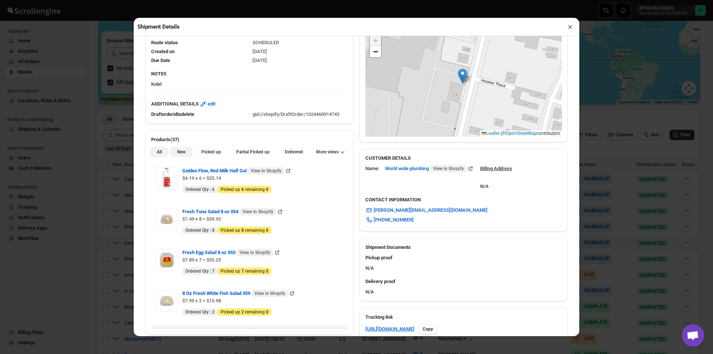
click at [181, 154] on span "New" at bounding box center [181, 152] width 9 height 6
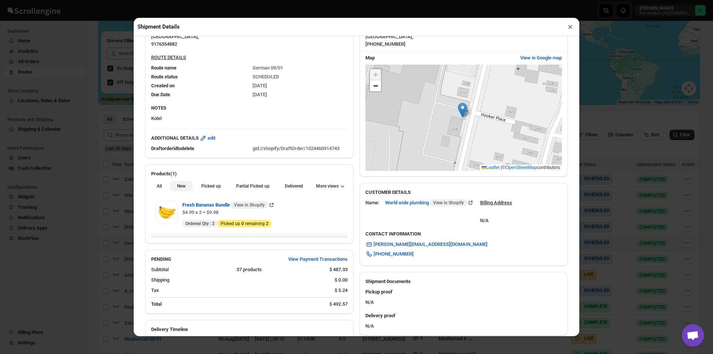
scroll to position [0, 0]
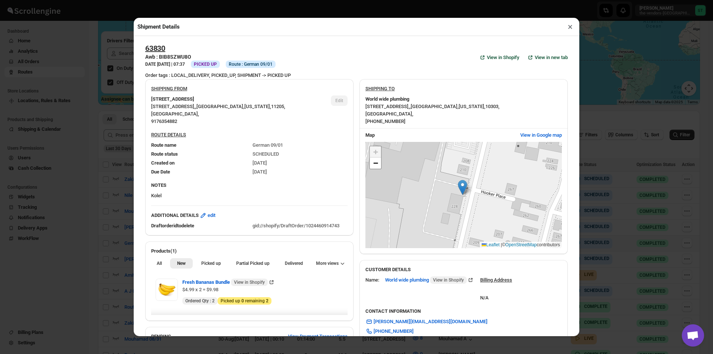
click at [567, 27] on button "×" at bounding box center [570, 27] width 11 height 10
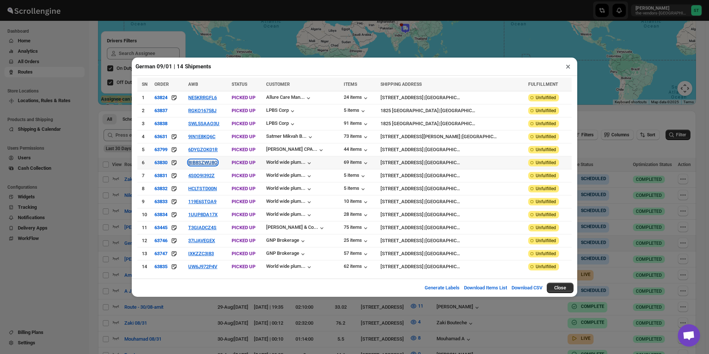
click at [208, 162] on button "BIB8SZWU8O" at bounding box center [202, 163] width 29 height 6
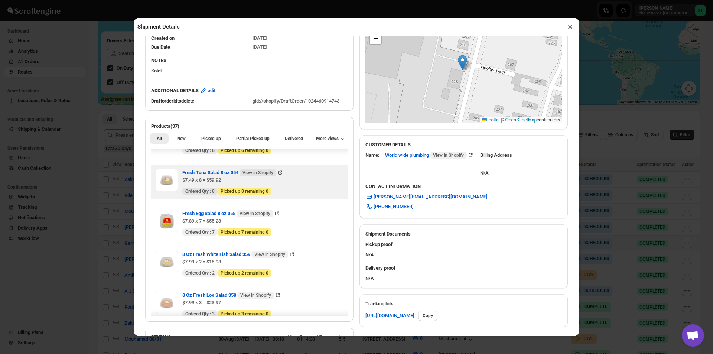
scroll to position [37, 0]
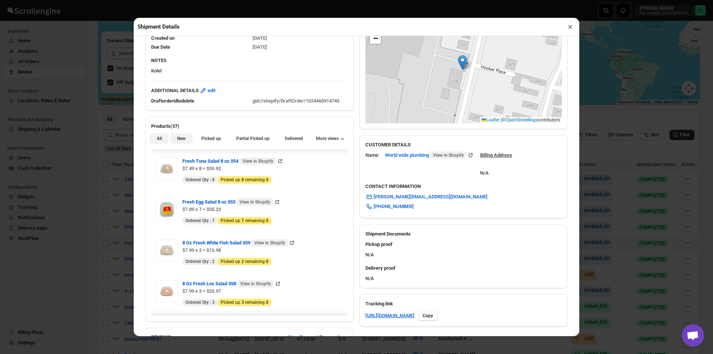
click at [181, 138] on span "New" at bounding box center [181, 139] width 9 height 6
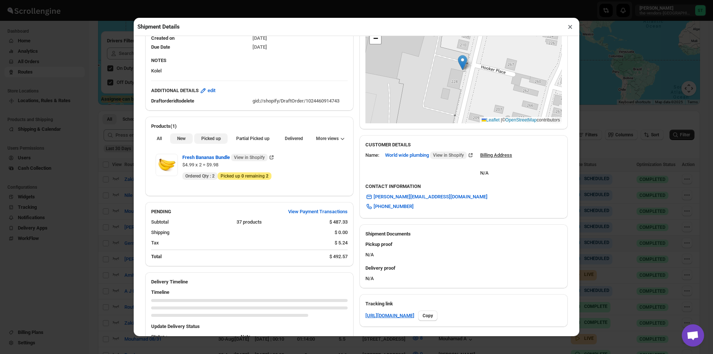
scroll to position [0, 0]
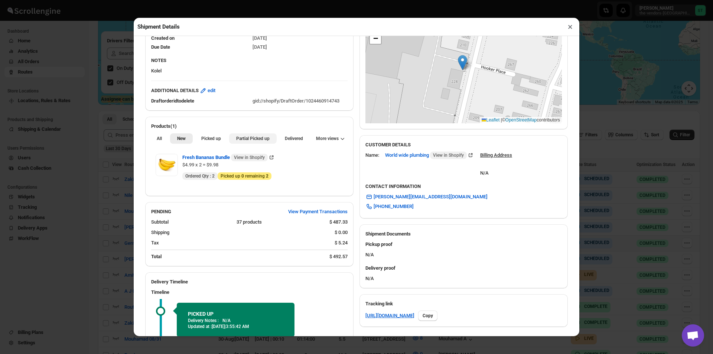
click at [257, 142] on span "Partial Picked up" at bounding box center [252, 139] width 33 height 6
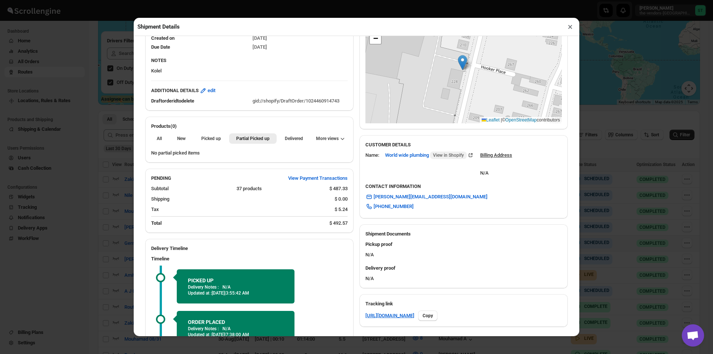
click at [568, 28] on button "×" at bounding box center [570, 27] width 11 height 10
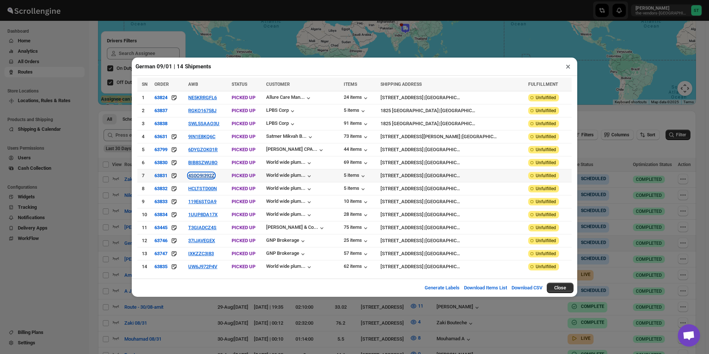
click at [211, 178] on button "4S0O9I392Z" at bounding box center [201, 176] width 26 height 6
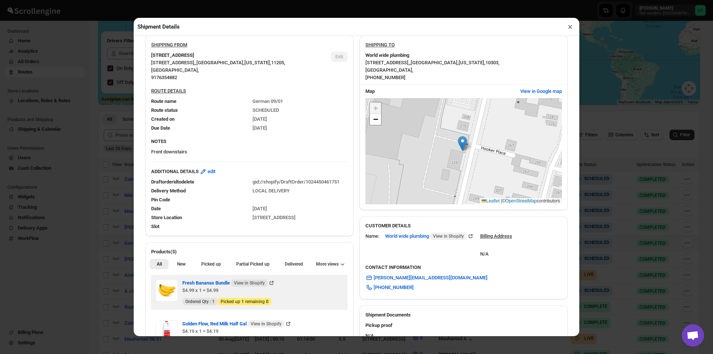
scroll to position [149, 0]
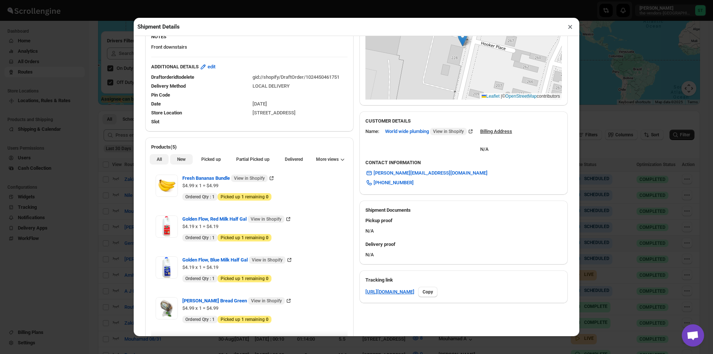
click at [181, 162] on span "New" at bounding box center [181, 159] width 9 height 6
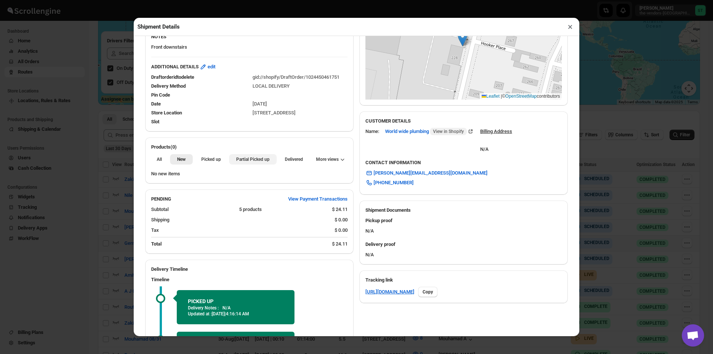
click at [252, 165] on button "Partial Picked up" at bounding box center [252, 159] width 47 height 10
click at [570, 25] on button "×" at bounding box center [570, 27] width 11 height 10
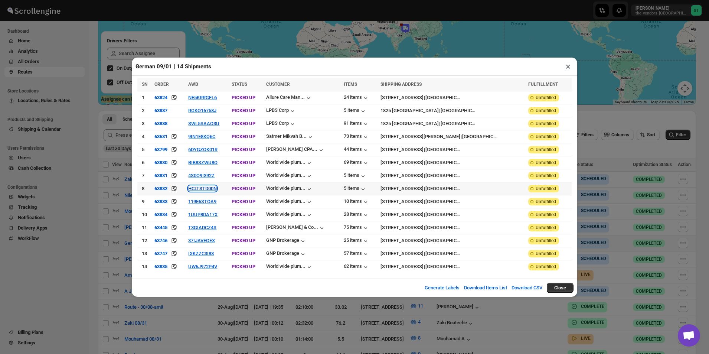
click at [209, 189] on button "HCLTSTD00N" at bounding box center [202, 189] width 29 height 6
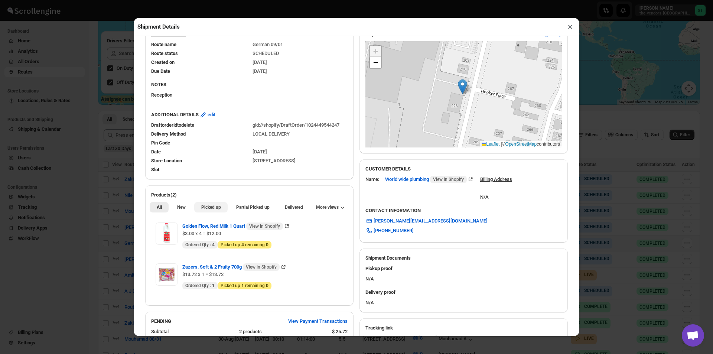
scroll to position [111, 0]
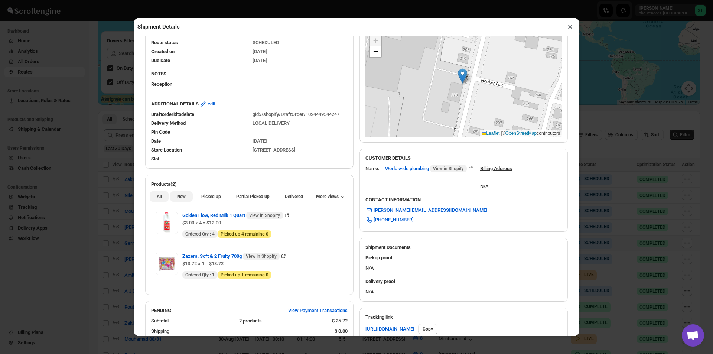
click at [181, 199] on span "New" at bounding box center [181, 197] width 9 height 6
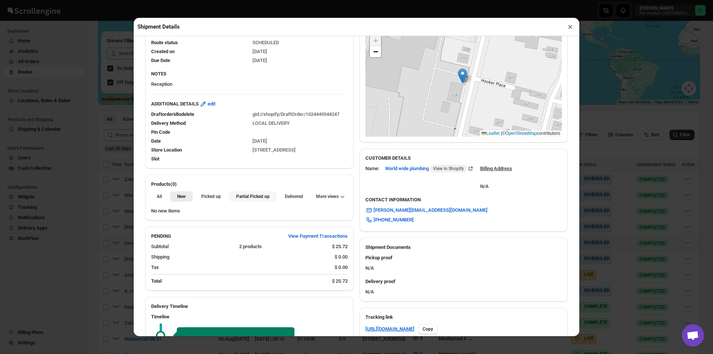
drag, startPoint x: 243, startPoint y: 196, endPoint x: 255, endPoint y: 195, distance: 11.5
click at [244, 196] on span "Partial Picked up" at bounding box center [252, 197] width 33 height 6
click at [568, 29] on button "×" at bounding box center [570, 27] width 11 height 10
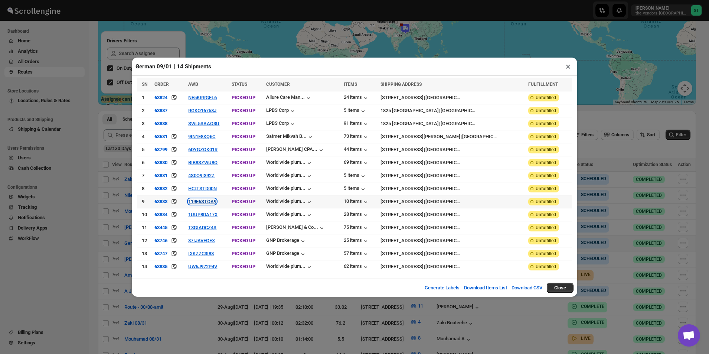
click at [210, 203] on button "119E6STOA9" at bounding box center [202, 202] width 28 height 6
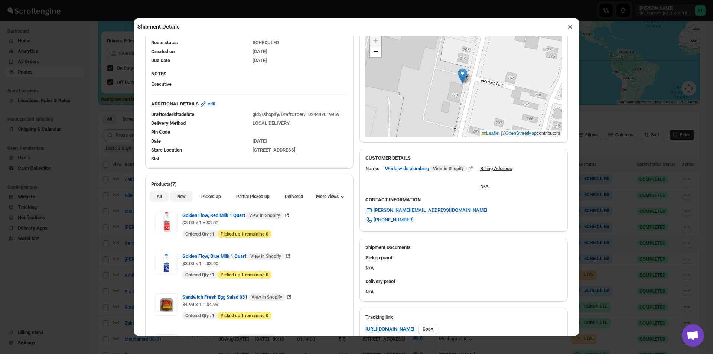
drag, startPoint x: 181, startPoint y: 196, endPoint x: 198, endPoint y: 203, distance: 18.3
click at [182, 196] on span "New" at bounding box center [181, 197] width 9 height 6
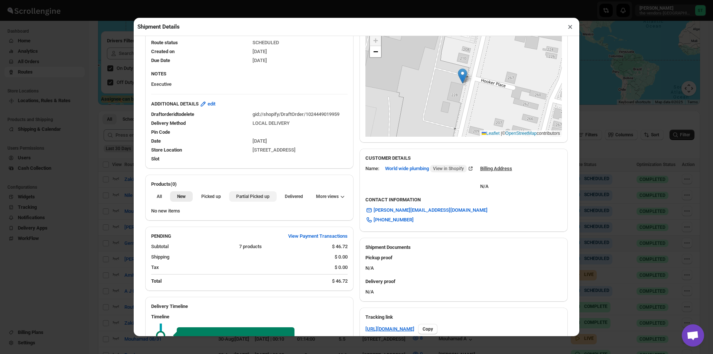
click at [246, 202] on button "Partial Picked up" at bounding box center [252, 196] width 47 height 10
click at [572, 30] on button "×" at bounding box center [570, 27] width 11 height 10
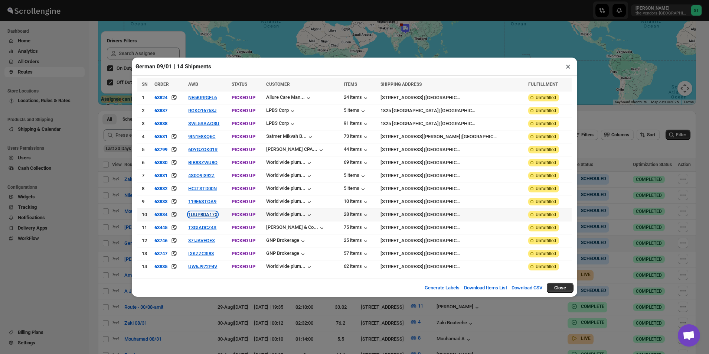
click at [217, 215] on button "1UUP8DA17X" at bounding box center [202, 215] width 29 height 6
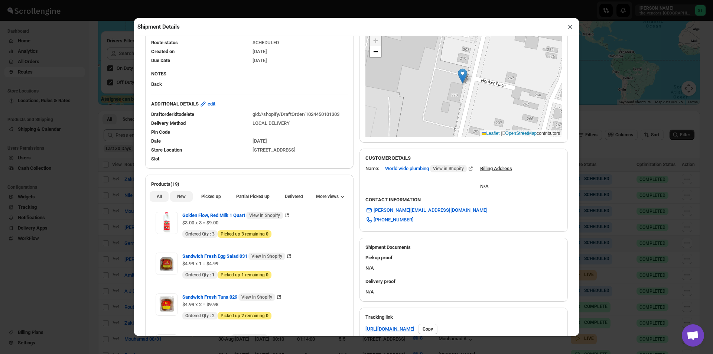
click at [177, 195] on span "New" at bounding box center [181, 197] width 9 height 6
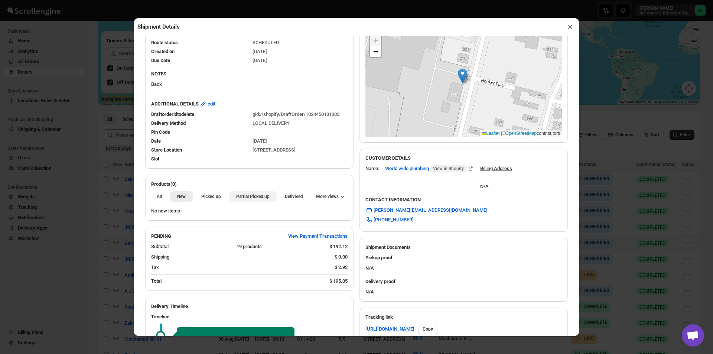
click at [239, 196] on span "Partial Picked up" at bounding box center [252, 197] width 33 height 6
click at [567, 27] on button "×" at bounding box center [570, 27] width 11 height 10
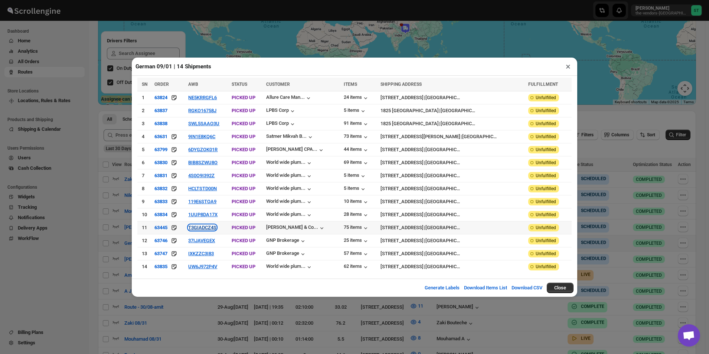
click at [205, 227] on button "T3GIADCZ4S" at bounding box center [202, 228] width 28 height 6
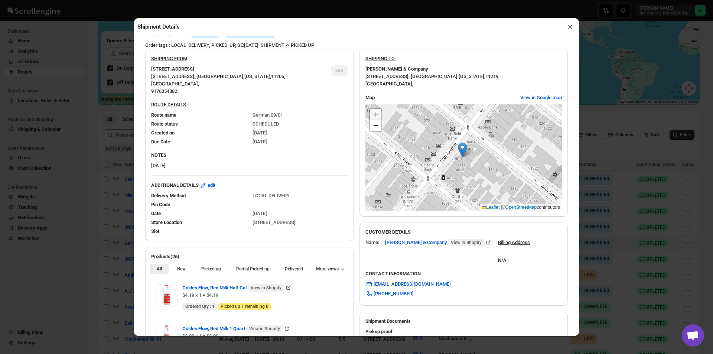
scroll to position [37, 0]
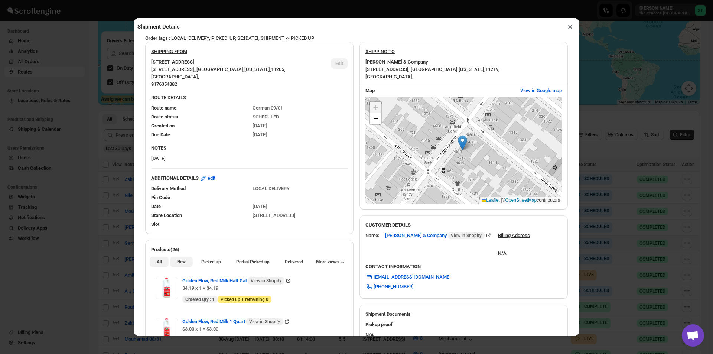
click at [179, 265] on span "New" at bounding box center [181, 262] width 9 height 6
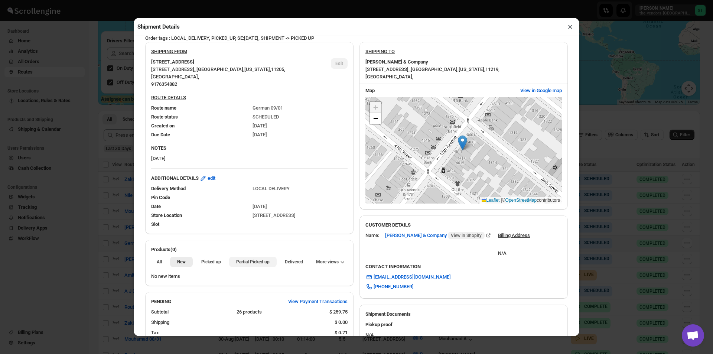
click at [267, 261] on span "Partial Picked up" at bounding box center [252, 262] width 33 height 6
click at [569, 28] on button "×" at bounding box center [570, 27] width 11 height 10
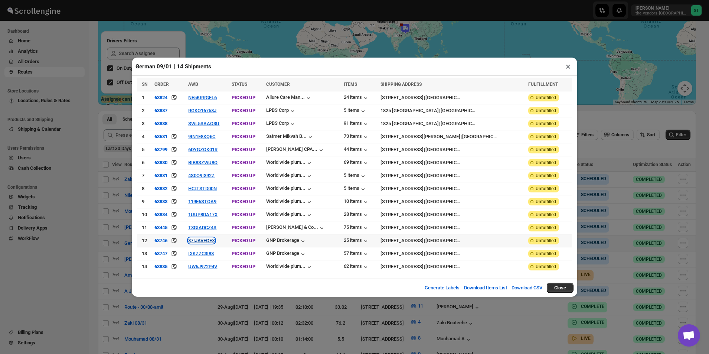
click at [212, 239] on button "37IJAVEGEX" at bounding box center [201, 241] width 27 height 6
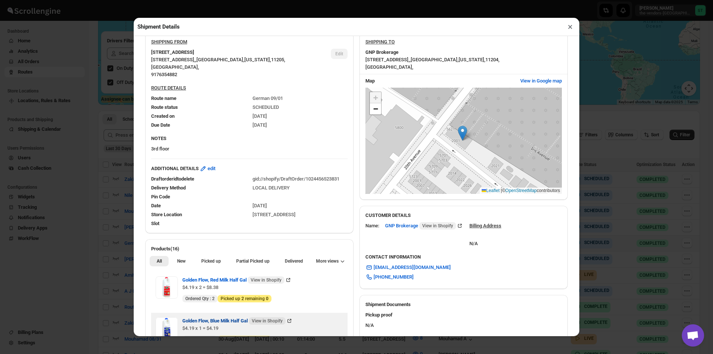
scroll to position [149, 0]
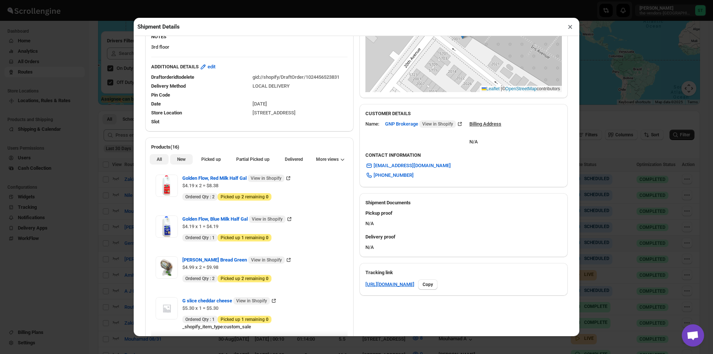
drag, startPoint x: 181, startPoint y: 163, endPoint x: 192, endPoint y: 167, distance: 11.7
click at [183, 165] on button "New" at bounding box center [181, 159] width 22 height 10
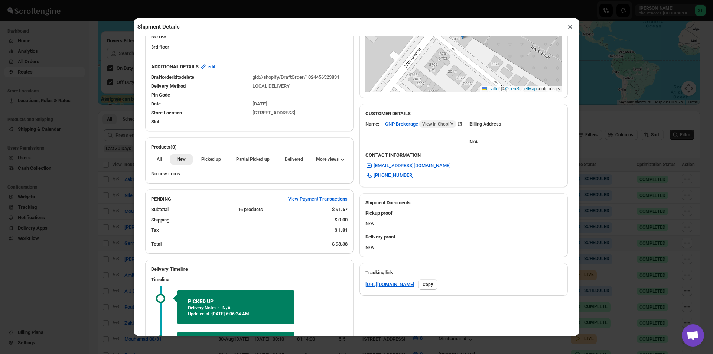
click at [255, 154] on div "All New Picked up Partial Picked up Partial delivered Delivered Returned More v…" at bounding box center [249, 159] width 208 height 16
drag, startPoint x: 256, startPoint y: 159, endPoint x: 270, endPoint y: 152, distance: 16.6
click at [256, 160] on span "Partial Picked up" at bounding box center [252, 159] width 33 height 6
click at [571, 30] on button "×" at bounding box center [570, 27] width 11 height 10
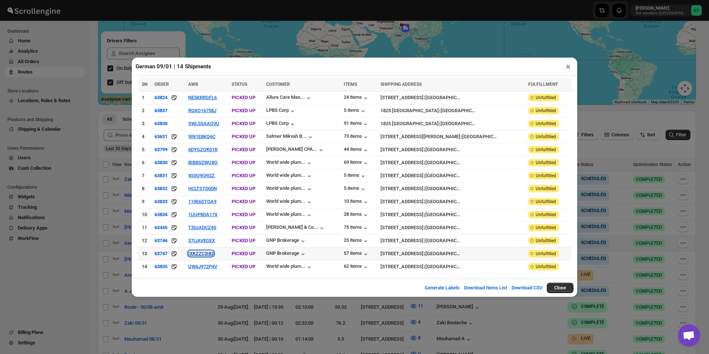
click at [208, 253] on button "IXKZZC3I83" at bounding box center [201, 254] width 26 height 6
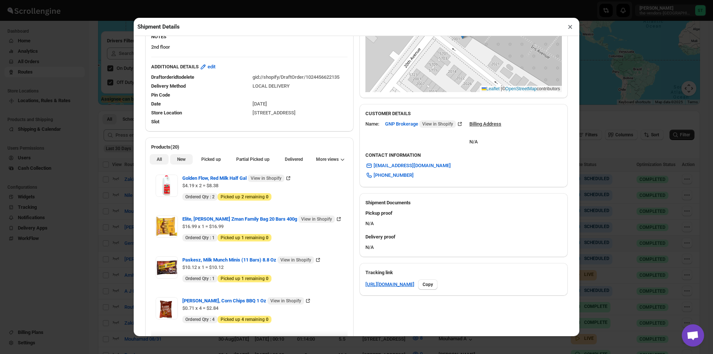
click at [178, 161] on span "New" at bounding box center [181, 159] width 9 height 6
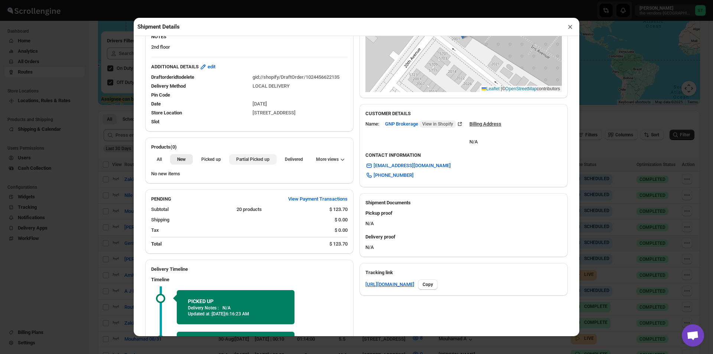
click at [239, 162] on span "Partial Picked up" at bounding box center [252, 159] width 33 height 6
click at [570, 29] on button "×" at bounding box center [570, 27] width 11 height 10
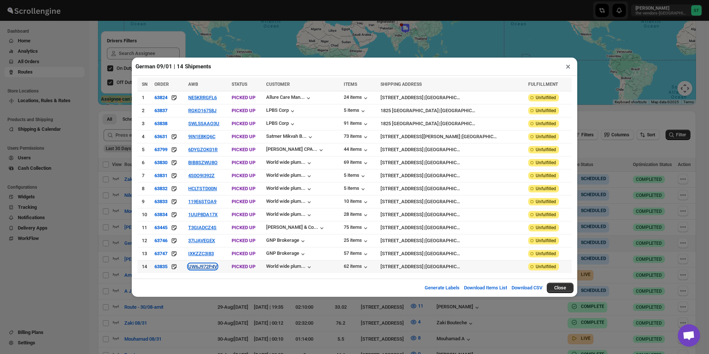
click at [209, 264] on button "UW6J972P4V" at bounding box center [202, 267] width 29 height 6
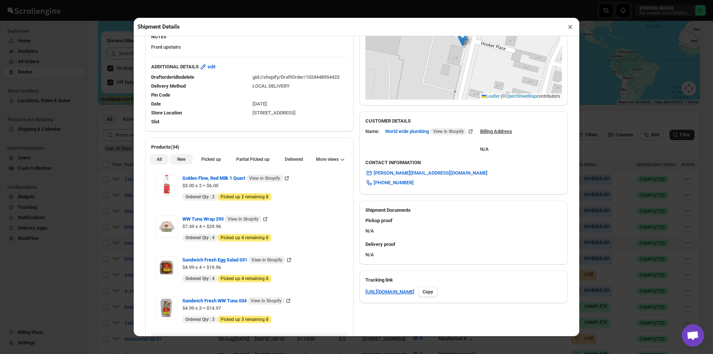
click at [180, 162] on span "New" at bounding box center [181, 159] width 9 height 6
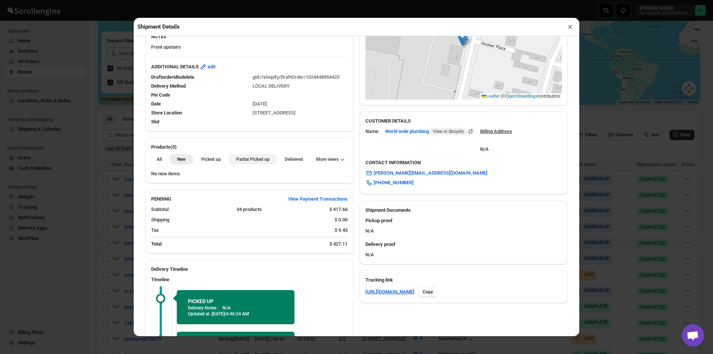
click at [240, 159] on span "Partial Picked up" at bounding box center [252, 159] width 33 height 6
click at [570, 31] on button "×" at bounding box center [570, 27] width 11 height 10
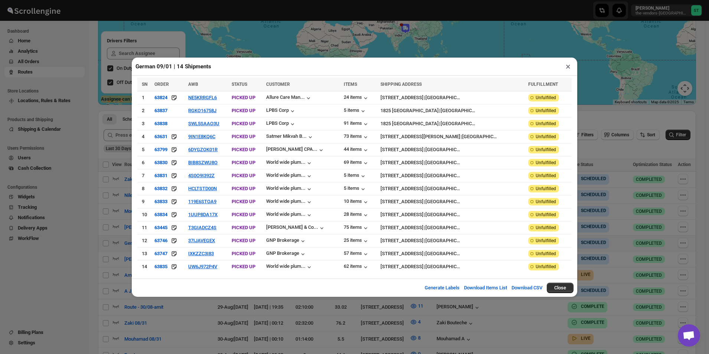
click at [565, 72] on button "×" at bounding box center [568, 66] width 11 height 10
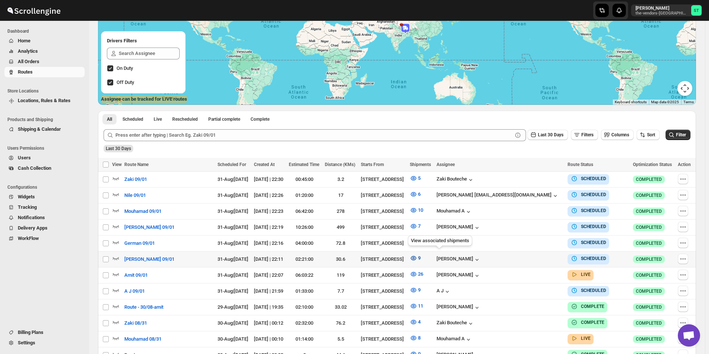
click at [425, 255] on button "9" at bounding box center [416, 258] width 20 height 12
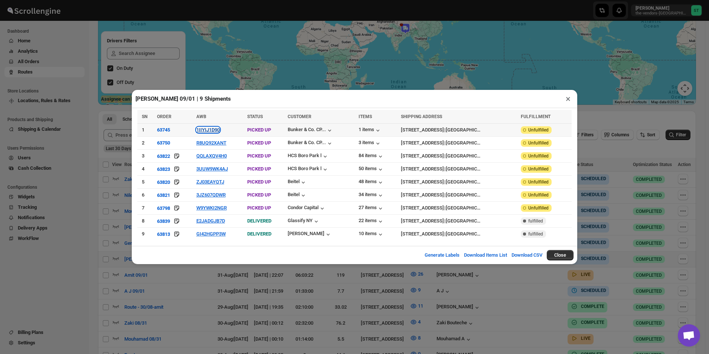
click at [211, 131] on button "1IIYIJ1D90" at bounding box center [207, 130] width 23 height 6
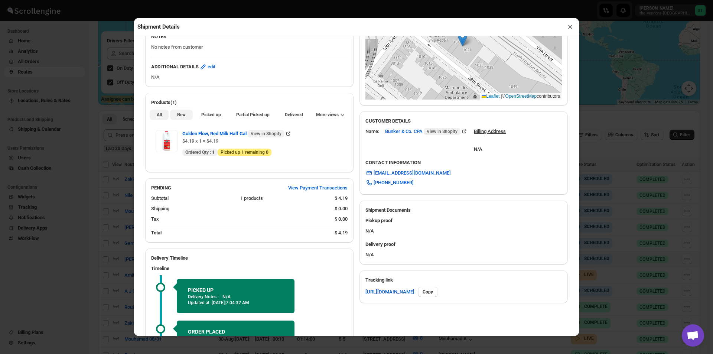
click at [182, 118] on span "New" at bounding box center [181, 115] width 9 height 6
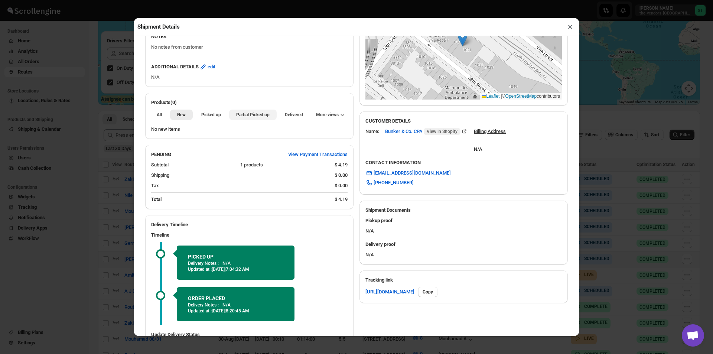
click at [252, 118] on span "Partial Picked up" at bounding box center [252, 115] width 33 height 6
click at [566, 25] on button "×" at bounding box center [570, 27] width 11 height 10
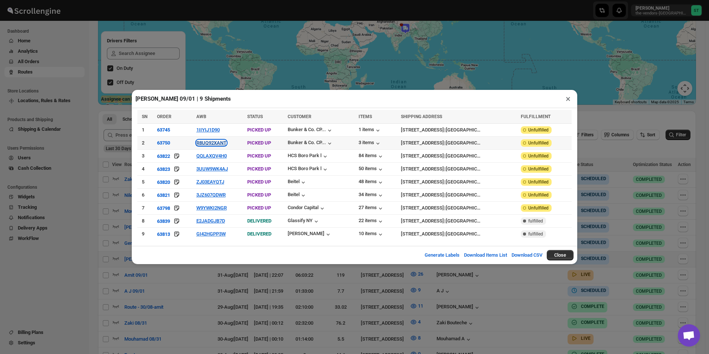
click at [225, 146] on button "R8UQ92XANT" at bounding box center [211, 143] width 30 height 6
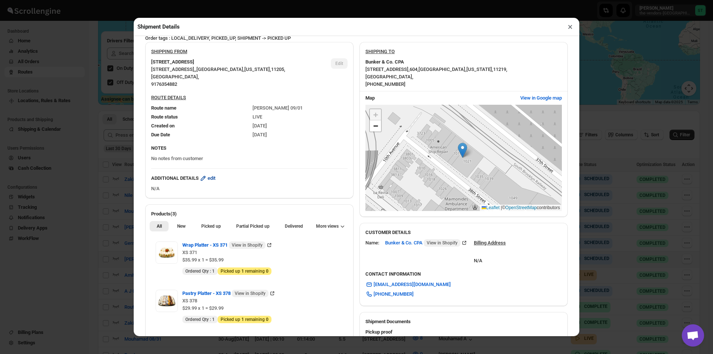
scroll to position [186, 0]
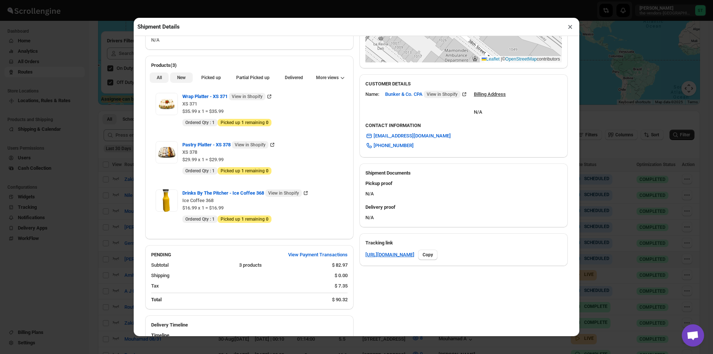
drag, startPoint x: 184, startPoint y: 80, endPoint x: 231, endPoint y: 78, distance: 47.2
click at [185, 80] on button "New" at bounding box center [181, 77] width 22 height 10
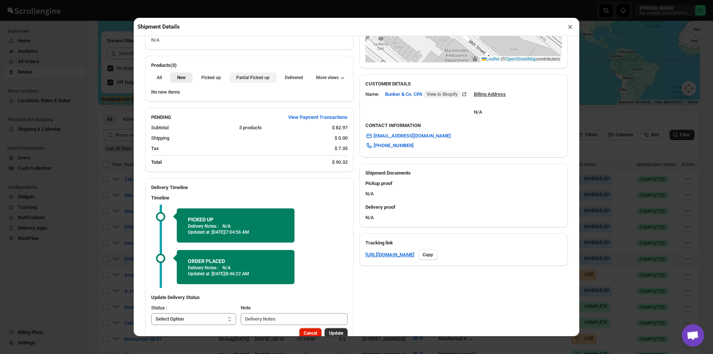
click at [253, 76] on span "Partial Picked up" at bounding box center [252, 78] width 33 height 6
click at [569, 31] on button "×" at bounding box center [570, 27] width 11 height 10
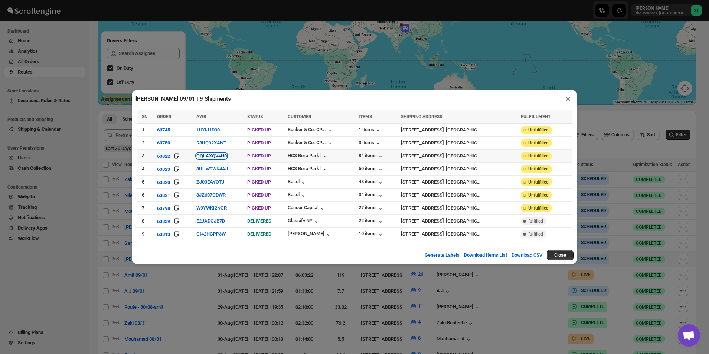
click at [215, 157] on button "QQLAXQV4H0" at bounding box center [211, 156] width 30 height 6
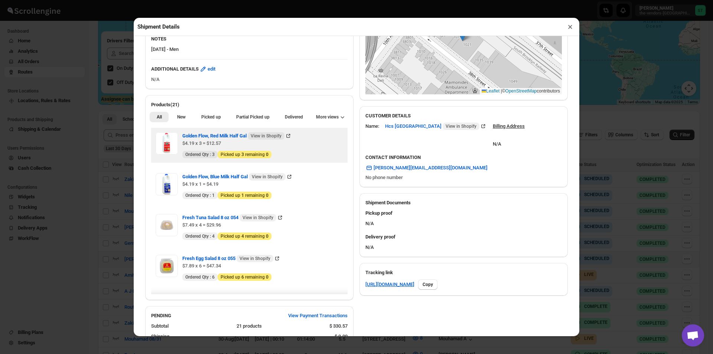
scroll to position [149, 0]
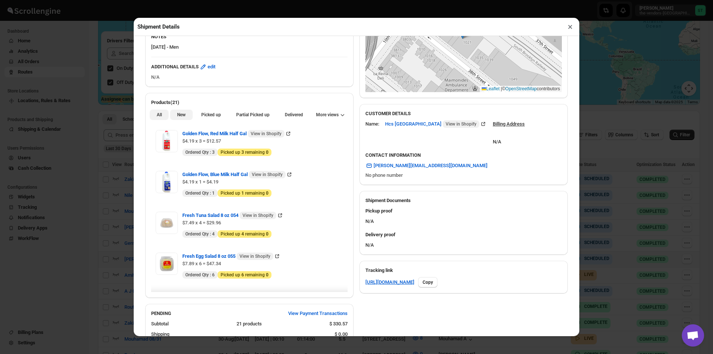
click at [170, 117] on button "New" at bounding box center [181, 115] width 22 height 10
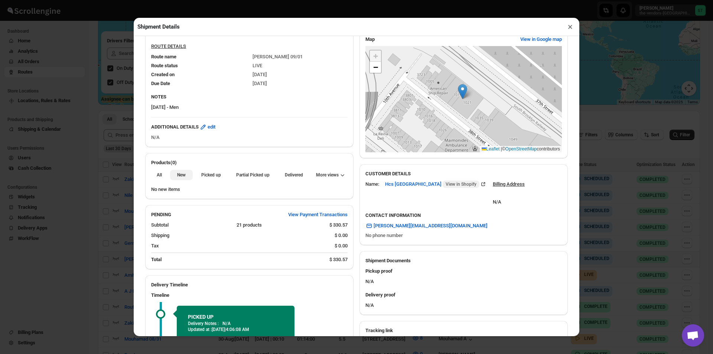
scroll to position [0, 0]
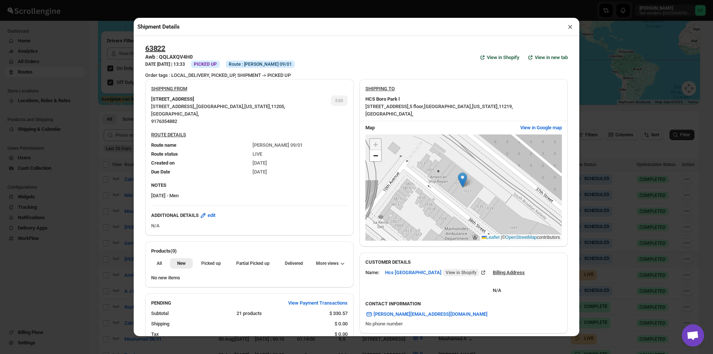
click at [569, 29] on button "×" at bounding box center [570, 27] width 11 height 10
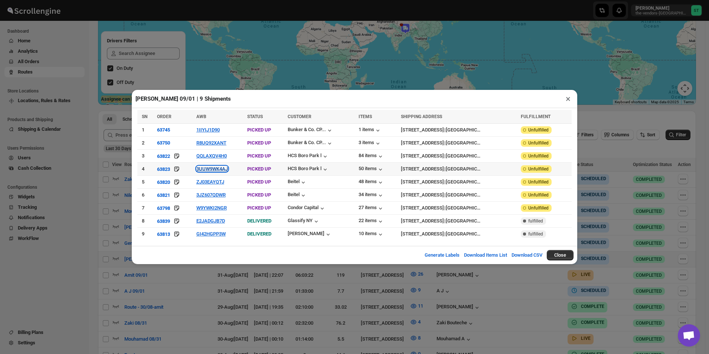
click at [223, 171] on button "3UUW9WK4AJ" at bounding box center [212, 169] width 32 height 6
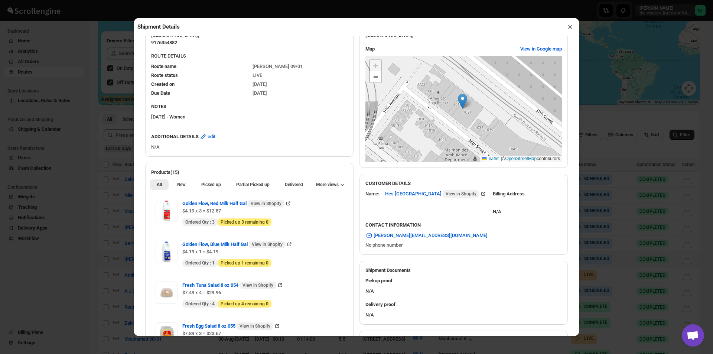
scroll to position [111, 0]
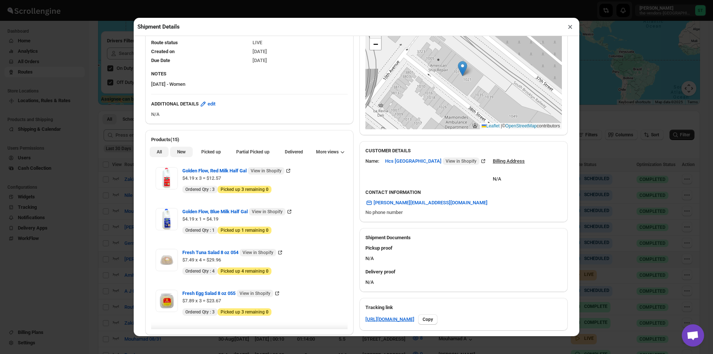
click at [180, 154] on span "New" at bounding box center [181, 152] width 9 height 6
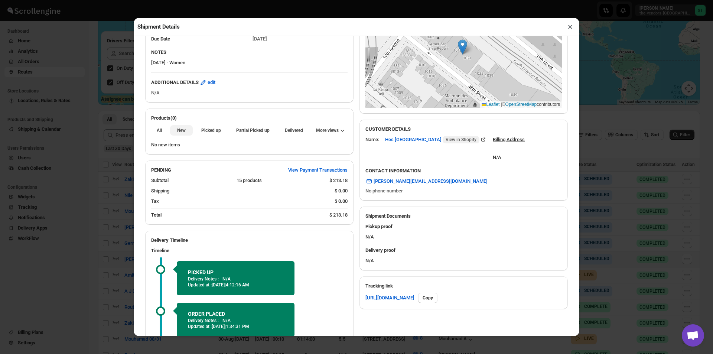
scroll to position [0, 0]
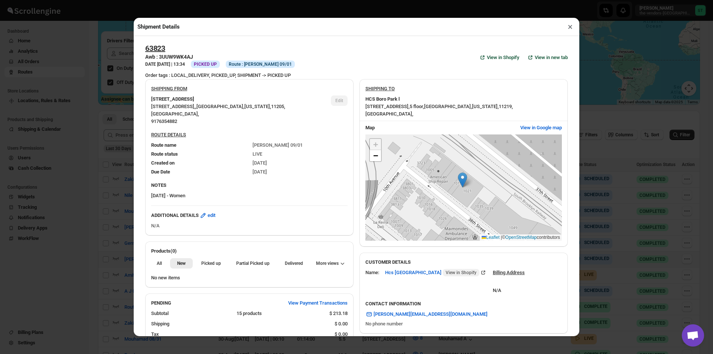
click at [569, 30] on button "×" at bounding box center [570, 27] width 11 height 10
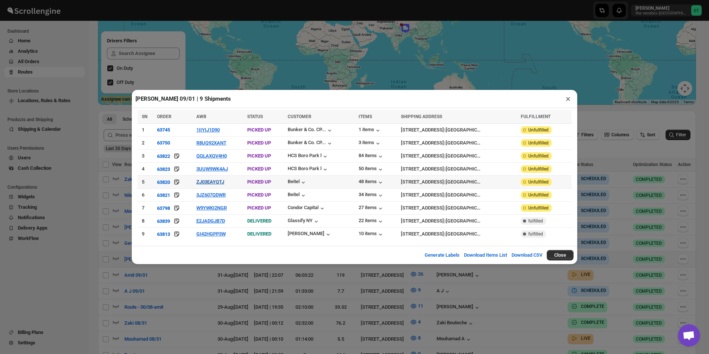
drag, startPoint x: 220, startPoint y: 178, endPoint x: 219, endPoint y: 182, distance: 4.6
click at [220, 180] on td "ZJ03EAYQTJ" at bounding box center [219, 182] width 51 height 13
click at [218, 186] on td "ZJ03EAYQTJ" at bounding box center [219, 182] width 51 height 13
click at [218, 184] on button "ZJ03EAYQTJ" at bounding box center [210, 182] width 28 height 6
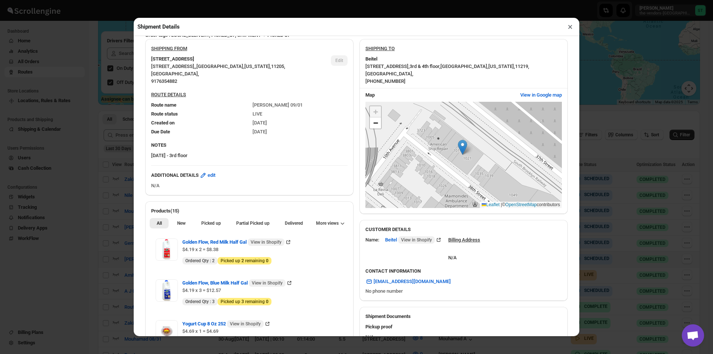
scroll to position [111, 0]
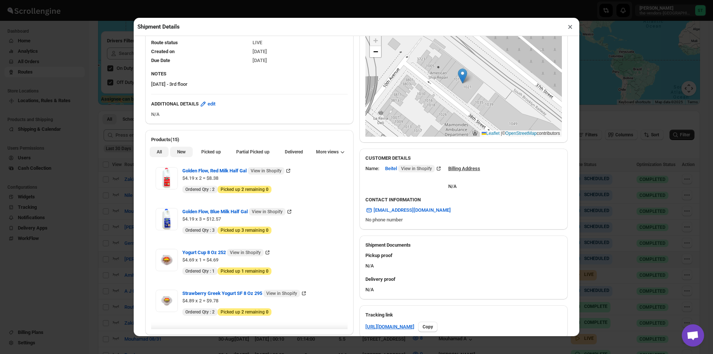
click at [181, 154] on span "New" at bounding box center [181, 152] width 9 height 6
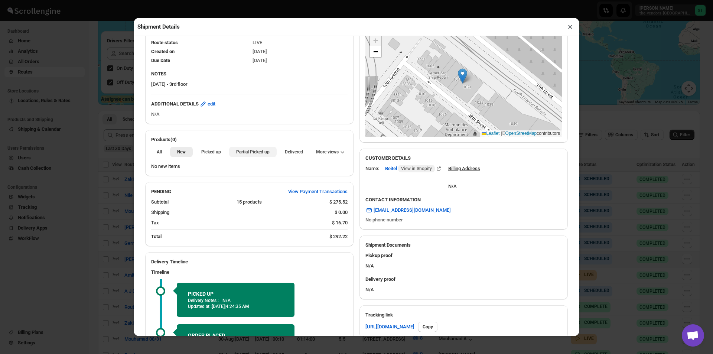
click at [258, 156] on button "Partial Picked up" at bounding box center [252, 152] width 47 height 10
click at [570, 31] on button "×" at bounding box center [570, 27] width 11 height 10
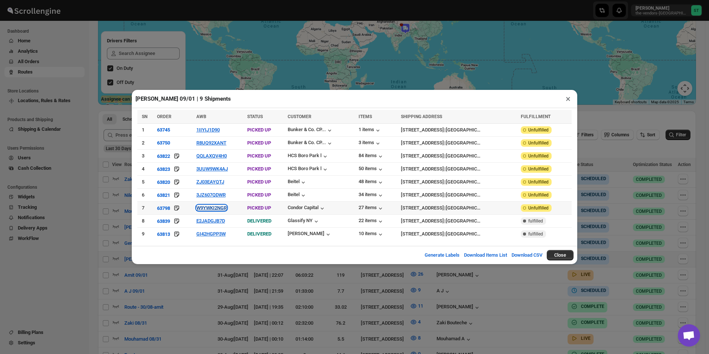
click at [209, 208] on button "W9YWKI2NGR" at bounding box center [211, 208] width 30 height 6
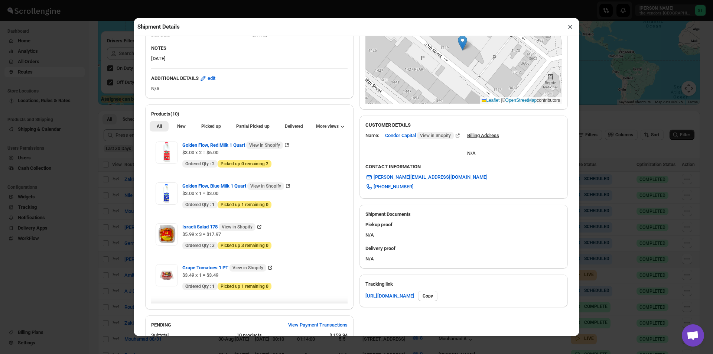
scroll to position [186, 0]
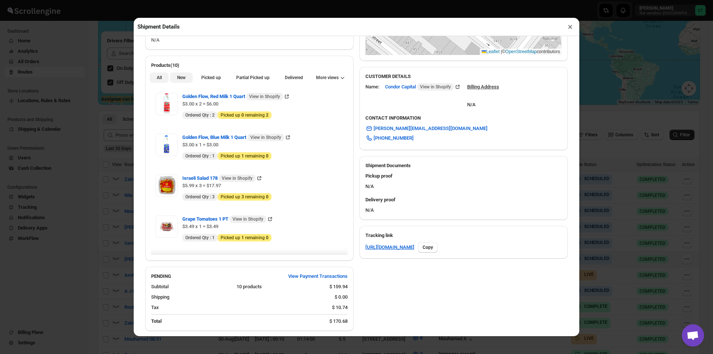
click at [185, 79] on button "New" at bounding box center [181, 77] width 22 height 10
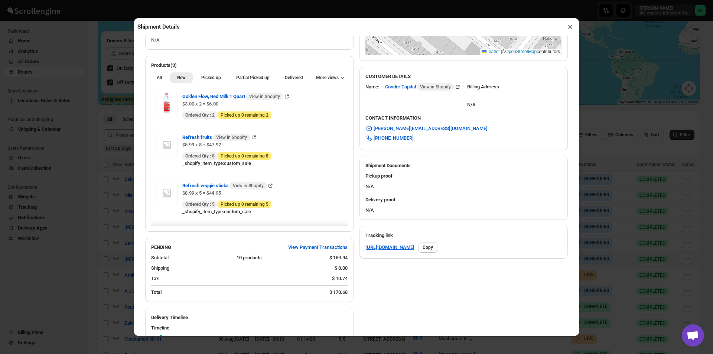
click at [570, 29] on button "×" at bounding box center [570, 27] width 11 height 10
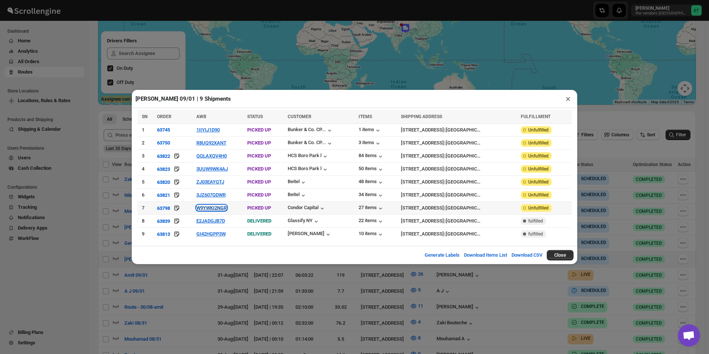
click at [213, 211] on button "W9YWKI2NGR" at bounding box center [211, 208] width 30 height 6
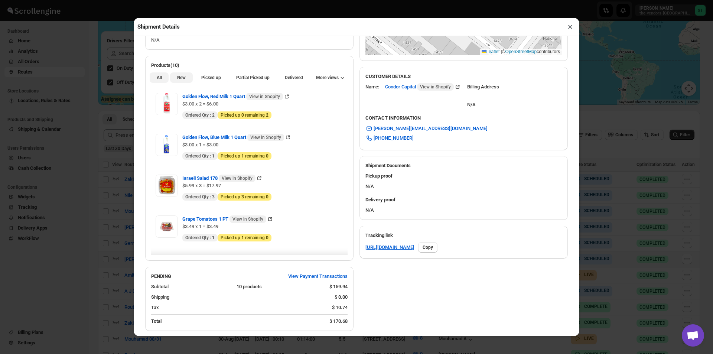
click at [181, 80] on span "New" at bounding box center [181, 78] width 9 height 6
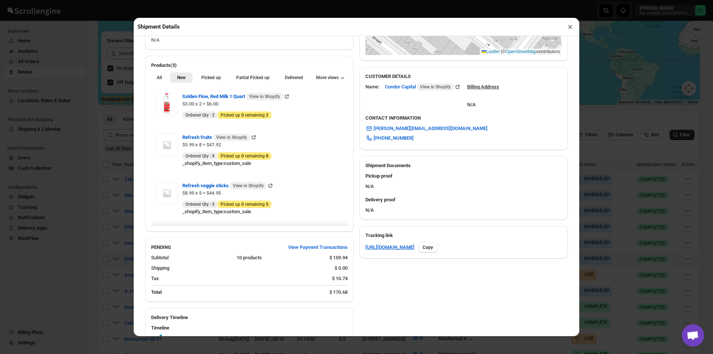
drag, startPoint x: 569, startPoint y: 32, endPoint x: 565, endPoint y: 33, distance: 4.5
click at [568, 32] on button "×" at bounding box center [570, 27] width 11 height 10
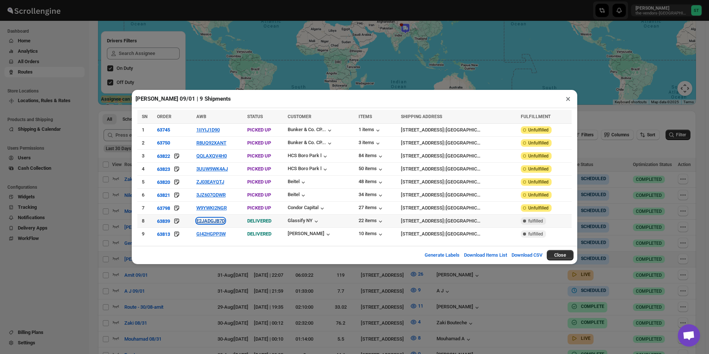
click at [214, 219] on button "E2JADGJB7D" at bounding box center [210, 221] width 29 height 6
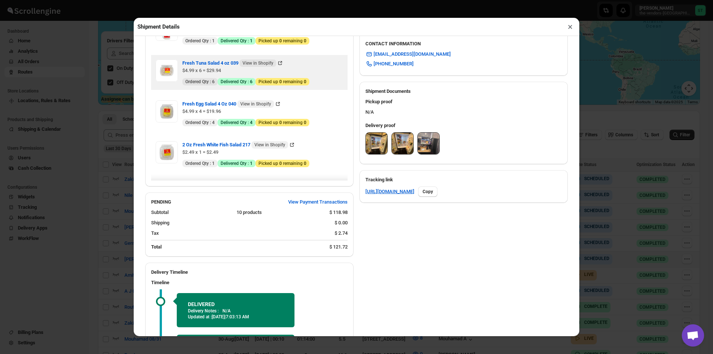
scroll to position [111, 0]
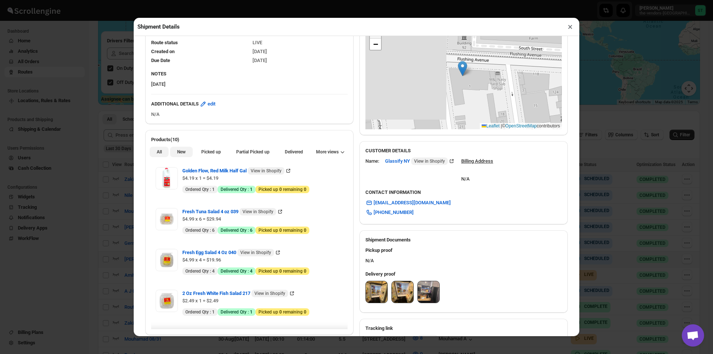
click at [179, 153] on span "New" at bounding box center [181, 152] width 9 height 6
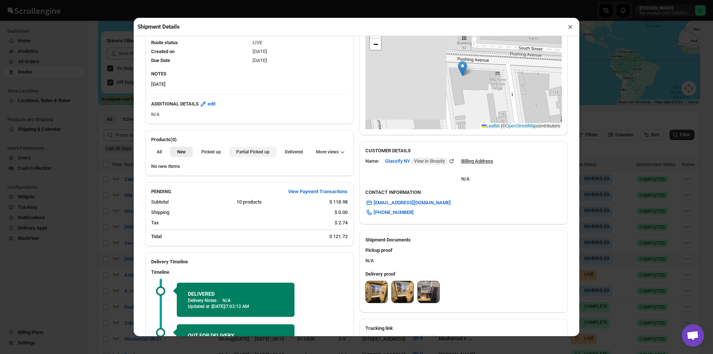
click at [248, 152] on span "Partial Picked up" at bounding box center [252, 152] width 33 height 6
click at [565, 28] on button "×" at bounding box center [570, 27] width 11 height 10
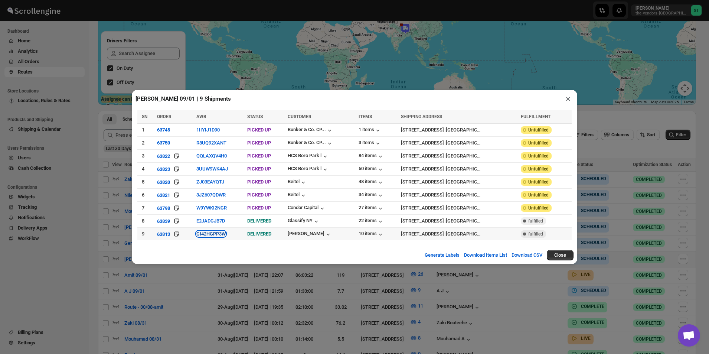
click at [224, 234] on button "GI42HGPP3W" at bounding box center [210, 234] width 29 height 6
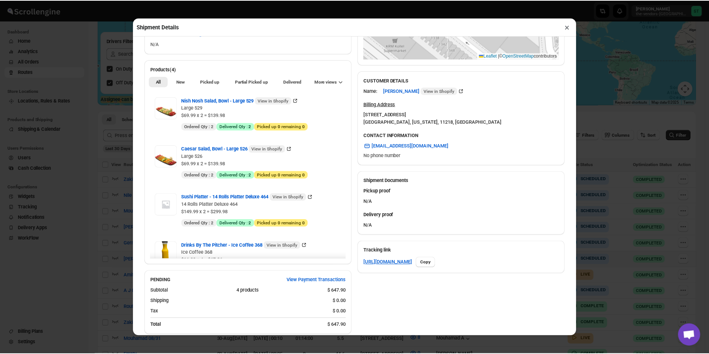
scroll to position [186, 0]
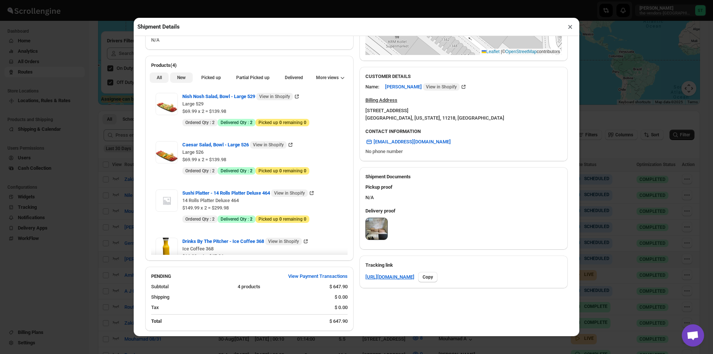
click at [181, 81] on span "New" at bounding box center [181, 78] width 9 height 6
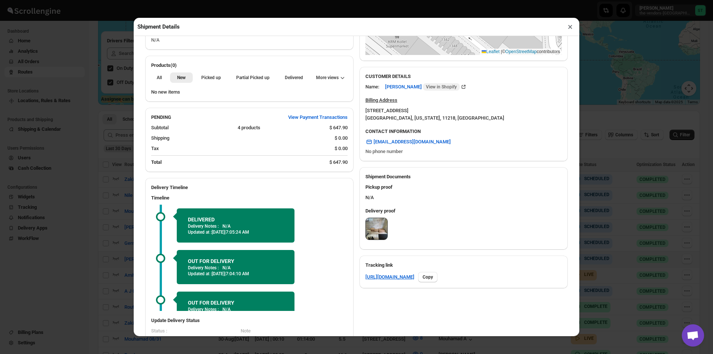
click at [257, 85] on div "All New Picked up Partial Picked up Partial delivered Delivered Returned More v…" at bounding box center [249, 77] width 208 height 16
click at [259, 79] on span "Partial Picked up" at bounding box center [252, 78] width 33 height 6
click at [570, 32] on button "×" at bounding box center [570, 27] width 11 height 10
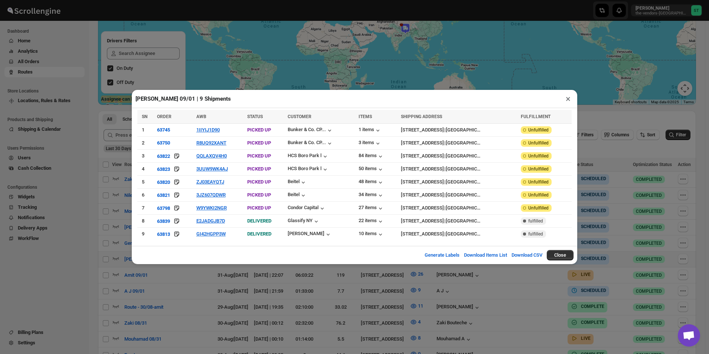
click at [569, 103] on button "×" at bounding box center [568, 99] width 11 height 10
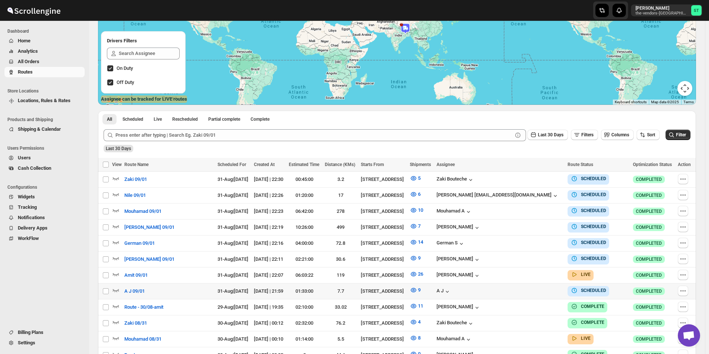
scroll to position [146, 0]
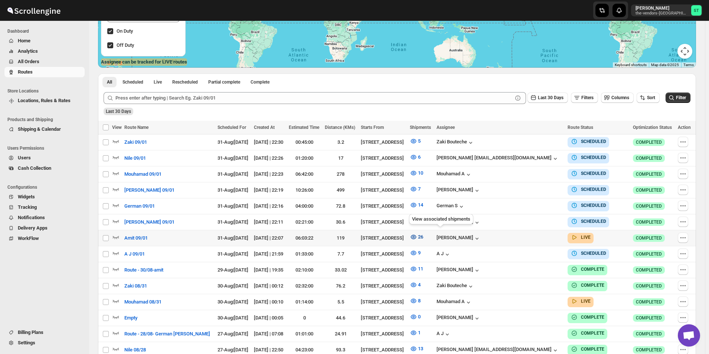
click at [417, 235] on icon "button" at bounding box center [414, 237] width 6 height 4
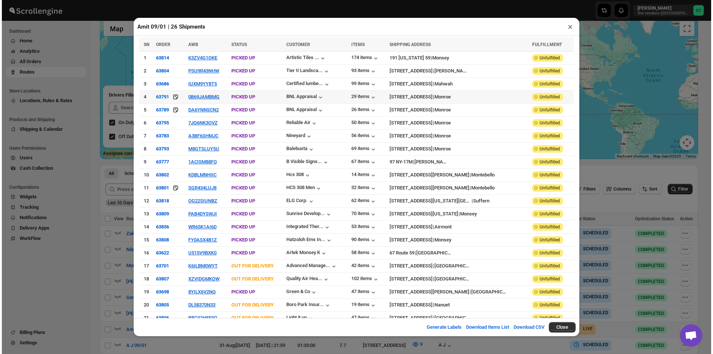
scroll to position [0, 0]
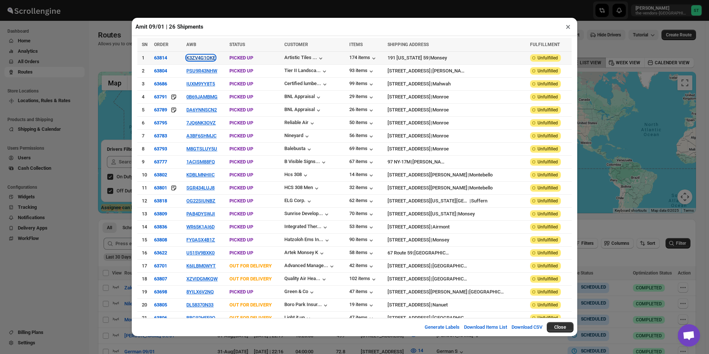
click at [196, 58] on button "K3ZV4G1OKE" at bounding box center [200, 58] width 29 height 6
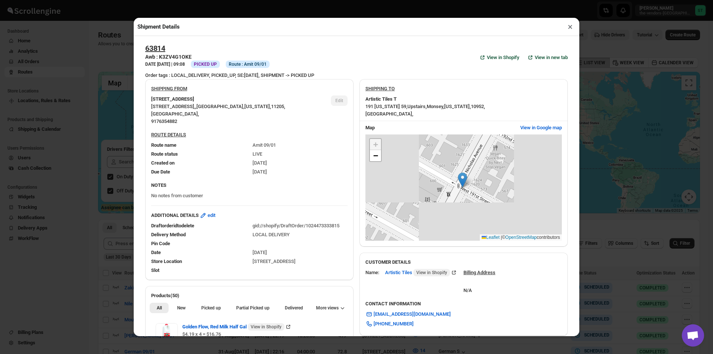
scroll to position [223, 0]
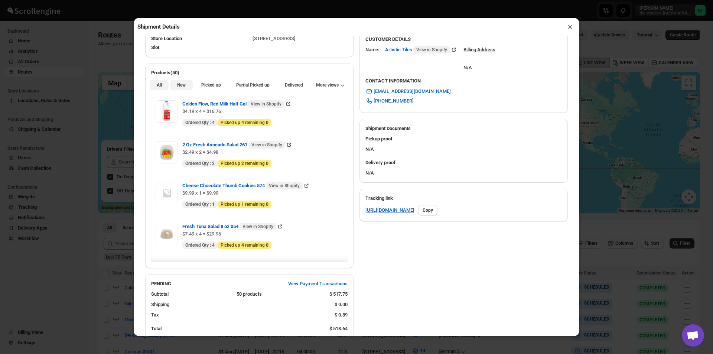
click at [181, 90] on button "New" at bounding box center [181, 85] width 22 height 10
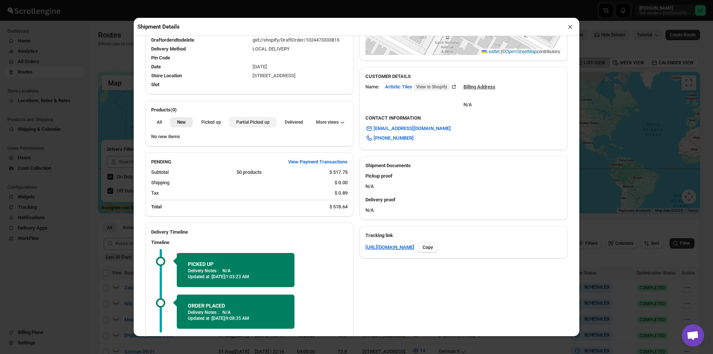
click at [248, 121] on span "Partial Picked up" at bounding box center [252, 122] width 33 height 6
drag, startPoint x: 569, startPoint y: 30, endPoint x: 554, endPoint y: 36, distance: 16.0
click at [569, 30] on button "×" at bounding box center [570, 27] width 11 height 10
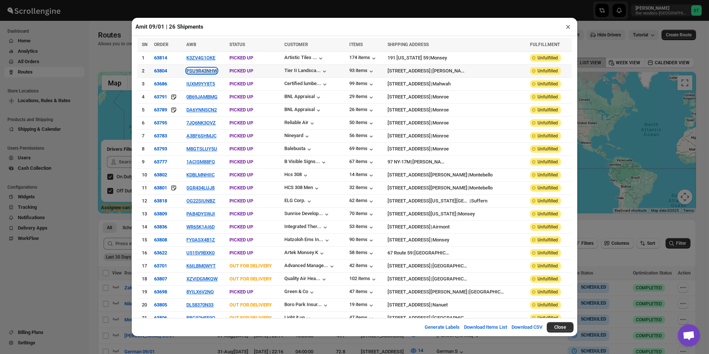
click at [204, 73] on button "PSU9R43NHW" at bounding box center [201, 71] width 31 height 6
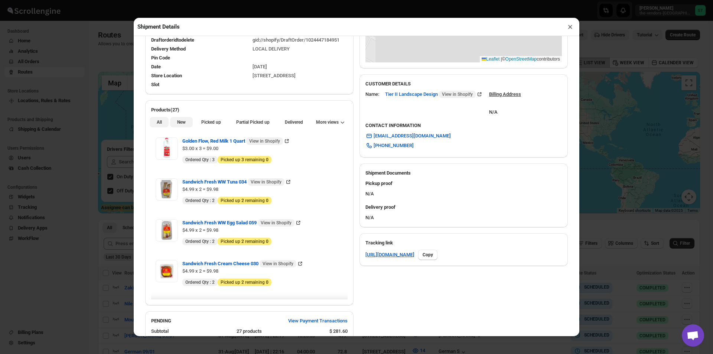
click at [178, 122] on span "New" at bounding box center [181, 122] width 9 height 6
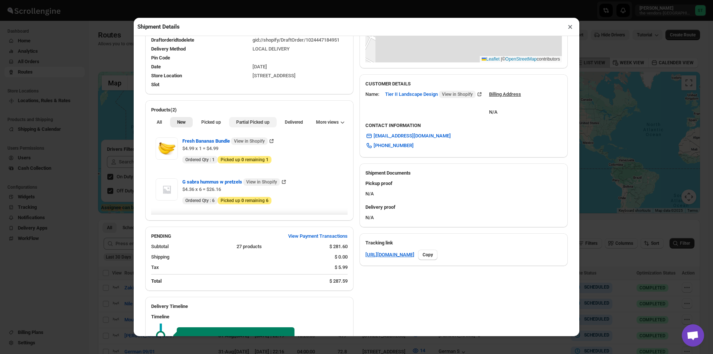
click at [251, 127] on button "Partial Picked up" at bounding box center [252, 122] width 47 height 10
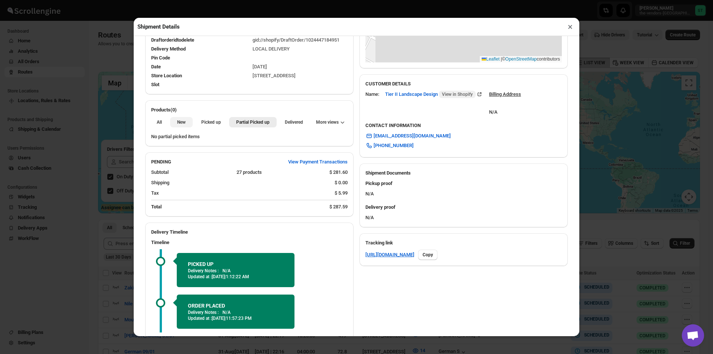
click at [180, 123] on span "New" at bounding box center [181, 122] width 9 height 6
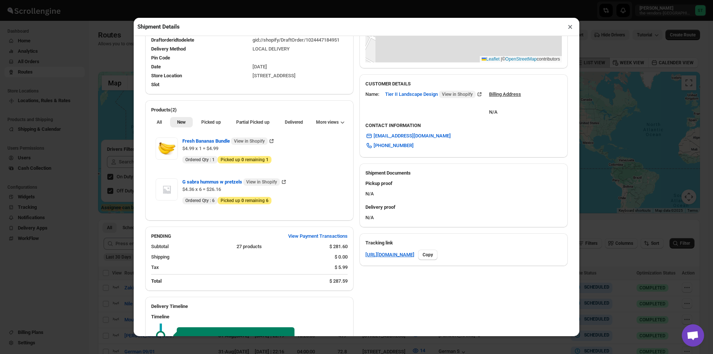
click at [569, 25] on button "×" at bounding box center [570, 27] width 11 height 10
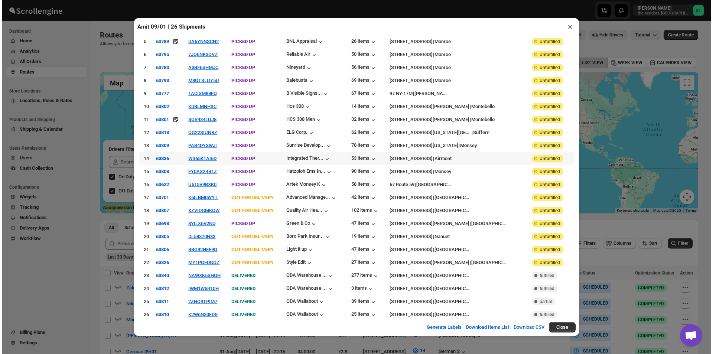
scroll to position [0, 0]
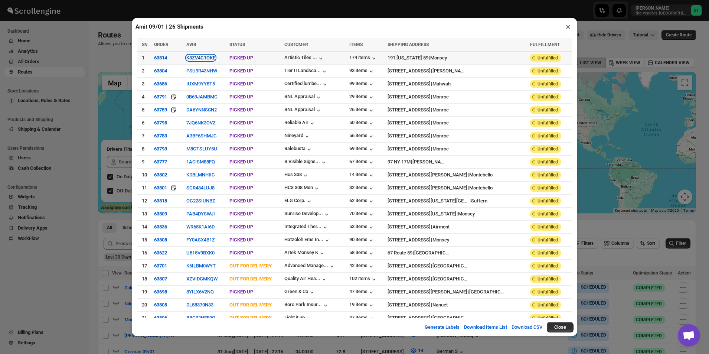
click at [211, 61] on button "K3ZV4G1OKE" at bounding box center [200, 58] width 29 height 6
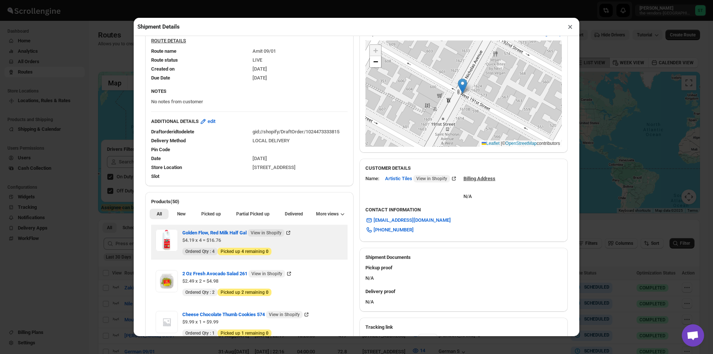
scroll to position [186, 0]
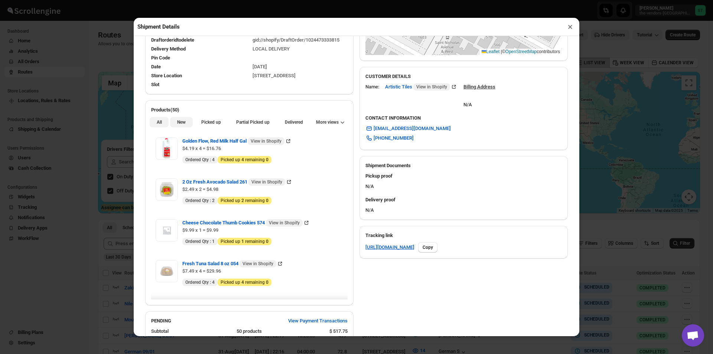
click at [180, 124] on span "New" at bounding box center [181, 122] width 9 height 6
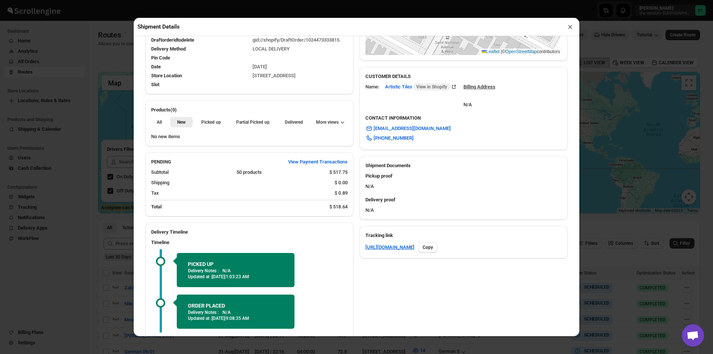
click at [254, 130] on div "All New Picked up Partial Picked up Partial delivered Delivered Returned More v…" at bounding box center [249, 122] width 208 height 16
click at [254, 124] on span "Partial Picked up" at bounding box center [252, 122] width 33 height 6
click at [572, 29] on button "×" at bounding box center [570, 27] width 11 height 10
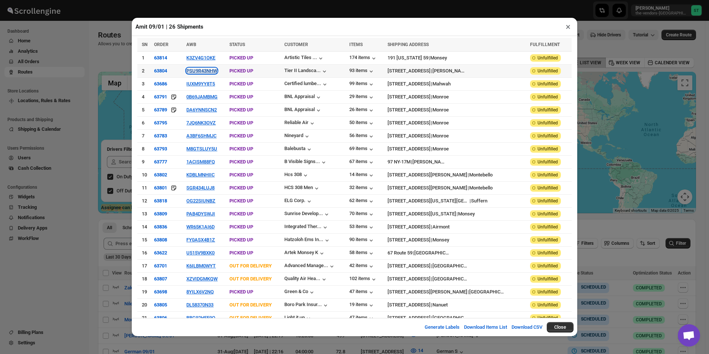
click at [210, 73] on button "PSU9R43NHW" at bounding box center [201, 71] width 31 height 6
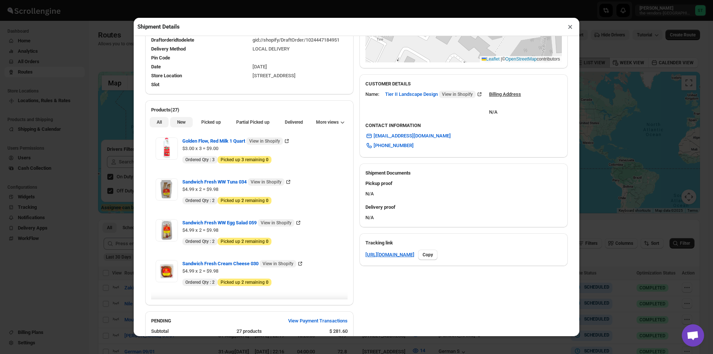
click at [181, 124] on span "New" at bounding box center [181, 122] width 9 height 6
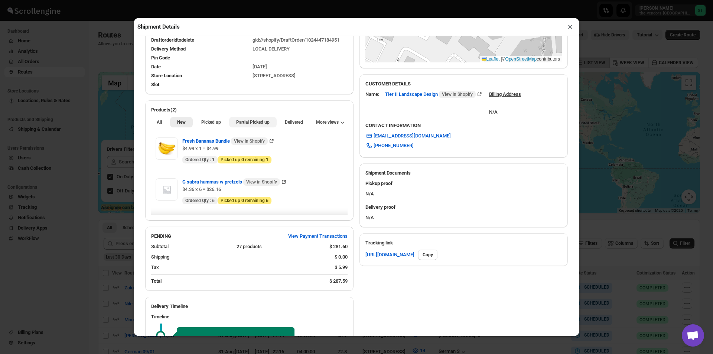
click at [231, 124] on button "Partial Picked up" at bounding box center [252, 122] width 47 height 10
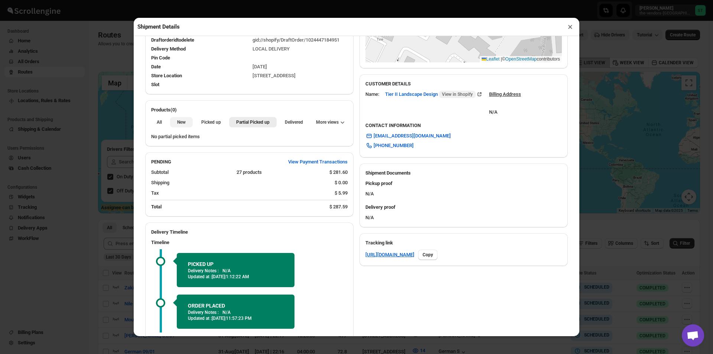
click at [183, 125] on span "New" at bounding box center [181, 122] width 9 height 6
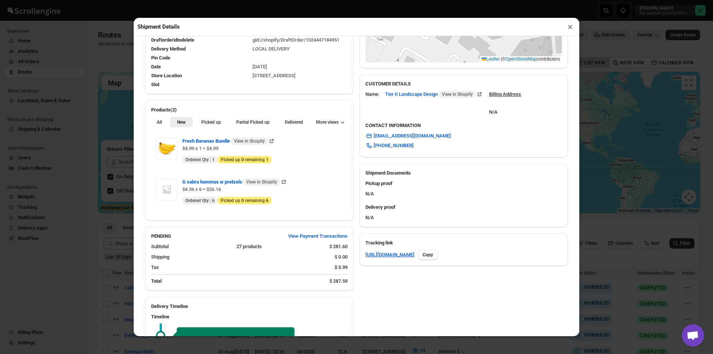
click at [567, 25] on button "×" at bounding box center [570, 27] width 11 height 10
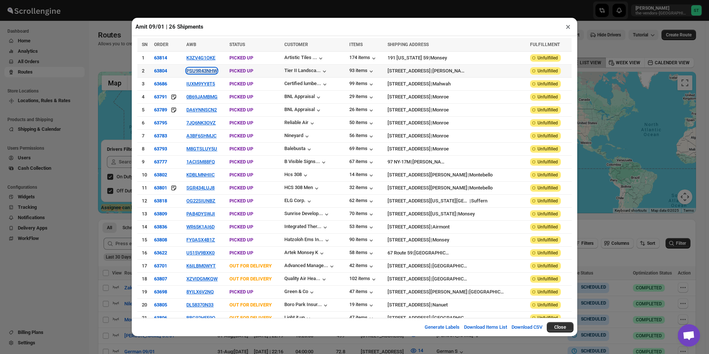
click at [207, 69] on button "PSU9R43NHW" at bounding box center [201, 71] width 31 height 6
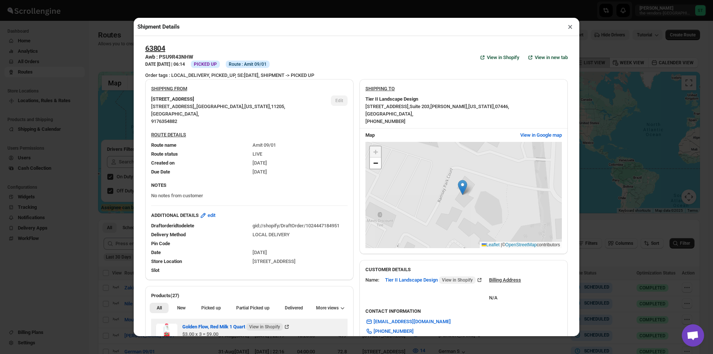
scroll to position [149, 0]
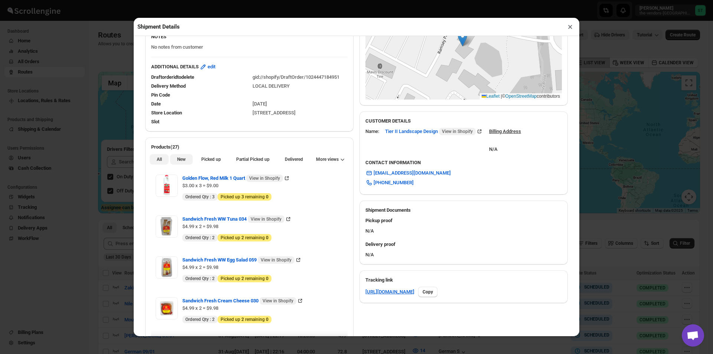
click at [175, 161] on button "New" at bounding box center [181, 159] width 22 height 10
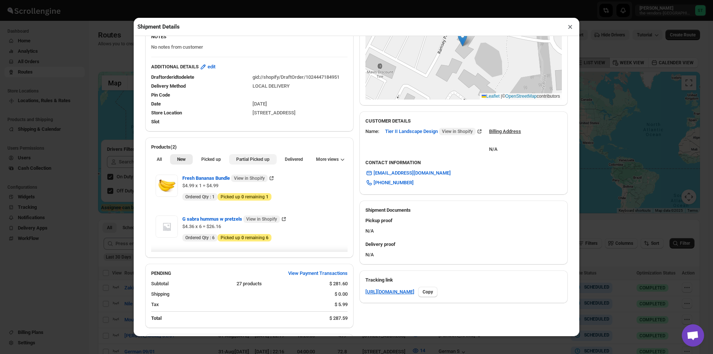
click at [255, 164] on button "Partial Picked up" at bounding box center [252, 159] width 47 height 10
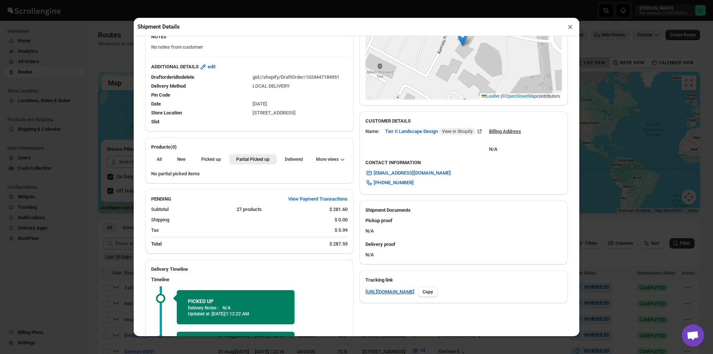
click at [565, 28] on button "×" at bounding box center [570, 27] width 11 height 10
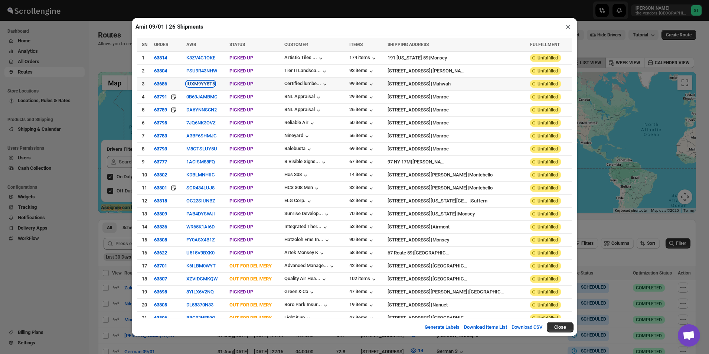
click at [196, 85] on button "IUXM9YY8T5" at bounding box center [200, 84] width 29 height 6
